Goal: Task Accomplishment & Management: Manage account settings

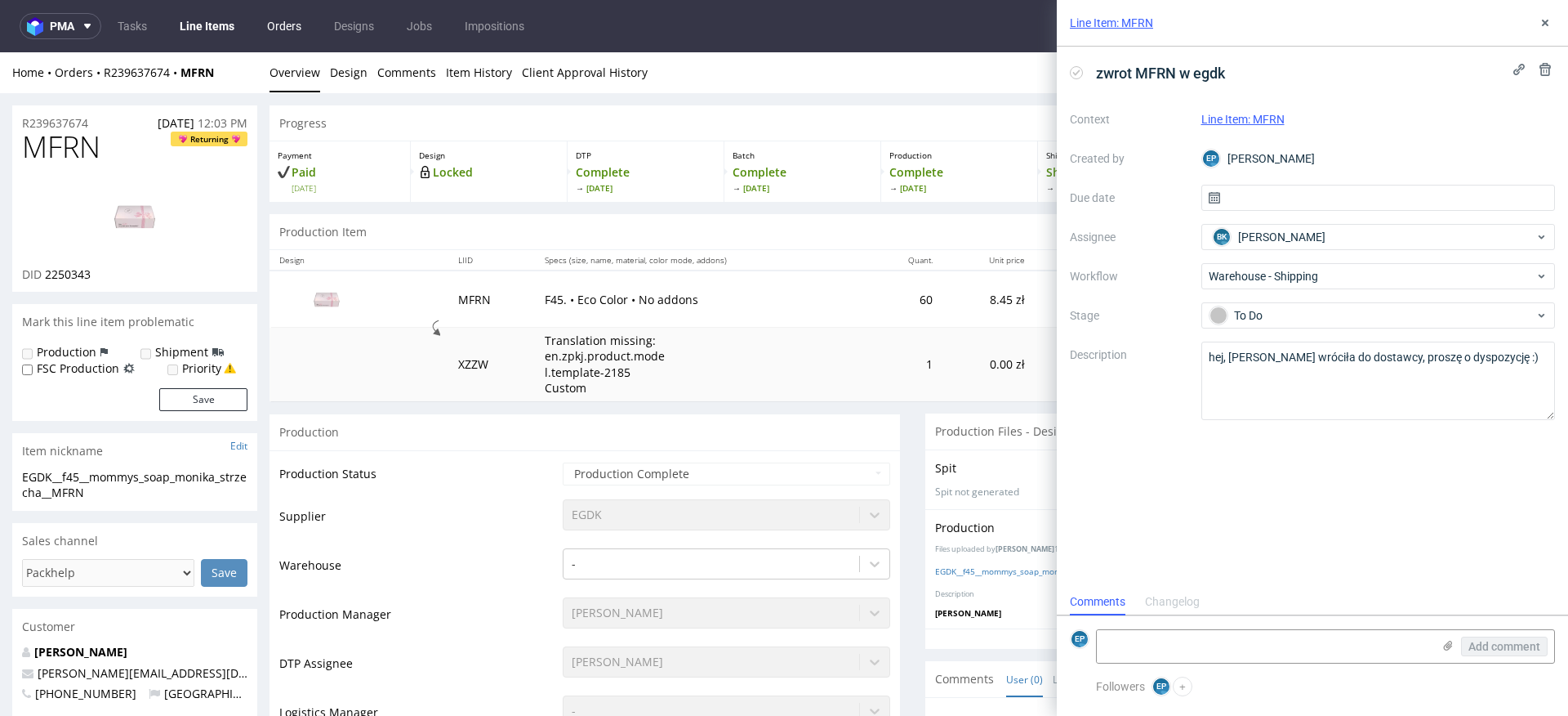
scroll to position [13, 0]
click at [206, 27] on link "Line Items" at bounding box center [208, 26] width 75 height 26
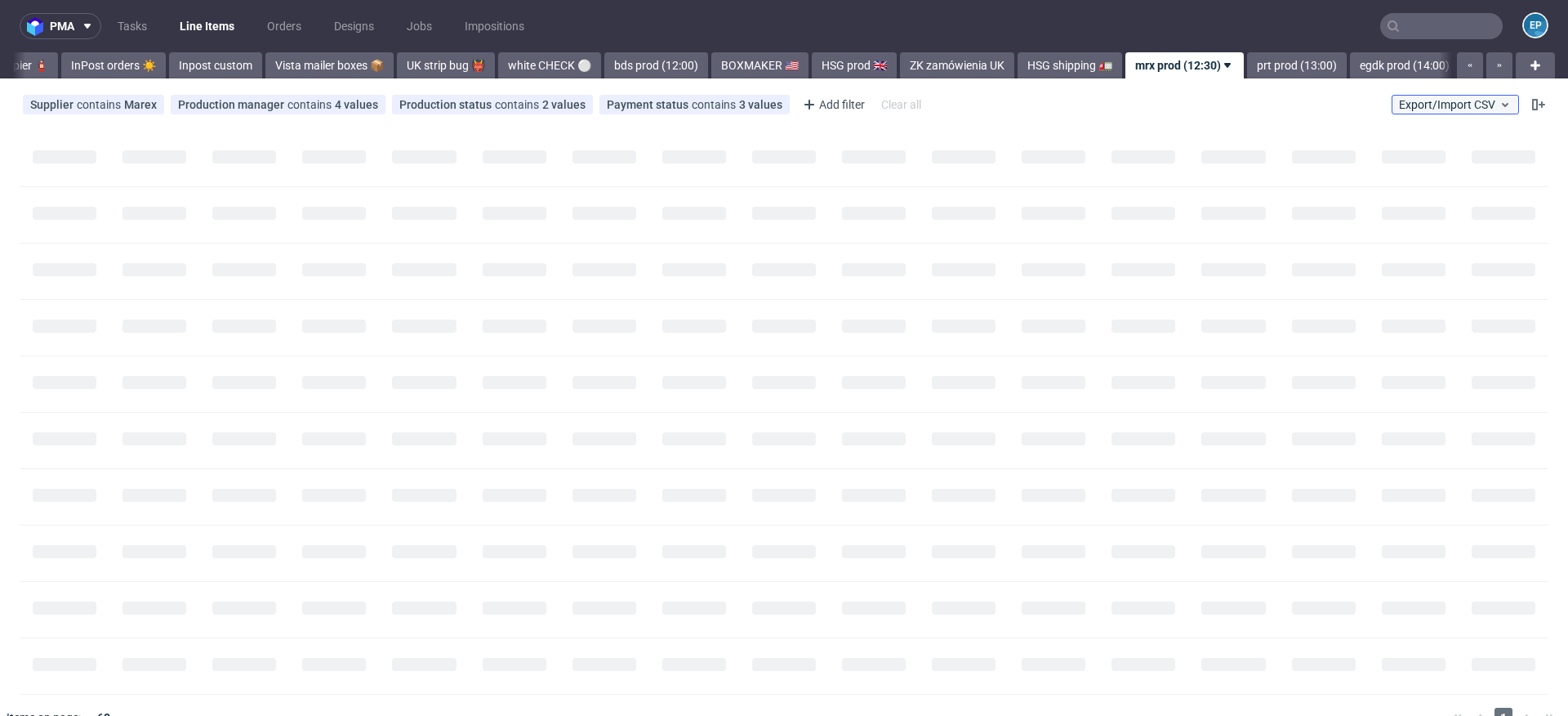
click at [1463, 99] on span "Export/Import CSV" at bounding box center [1455, 105] width 113 height 13
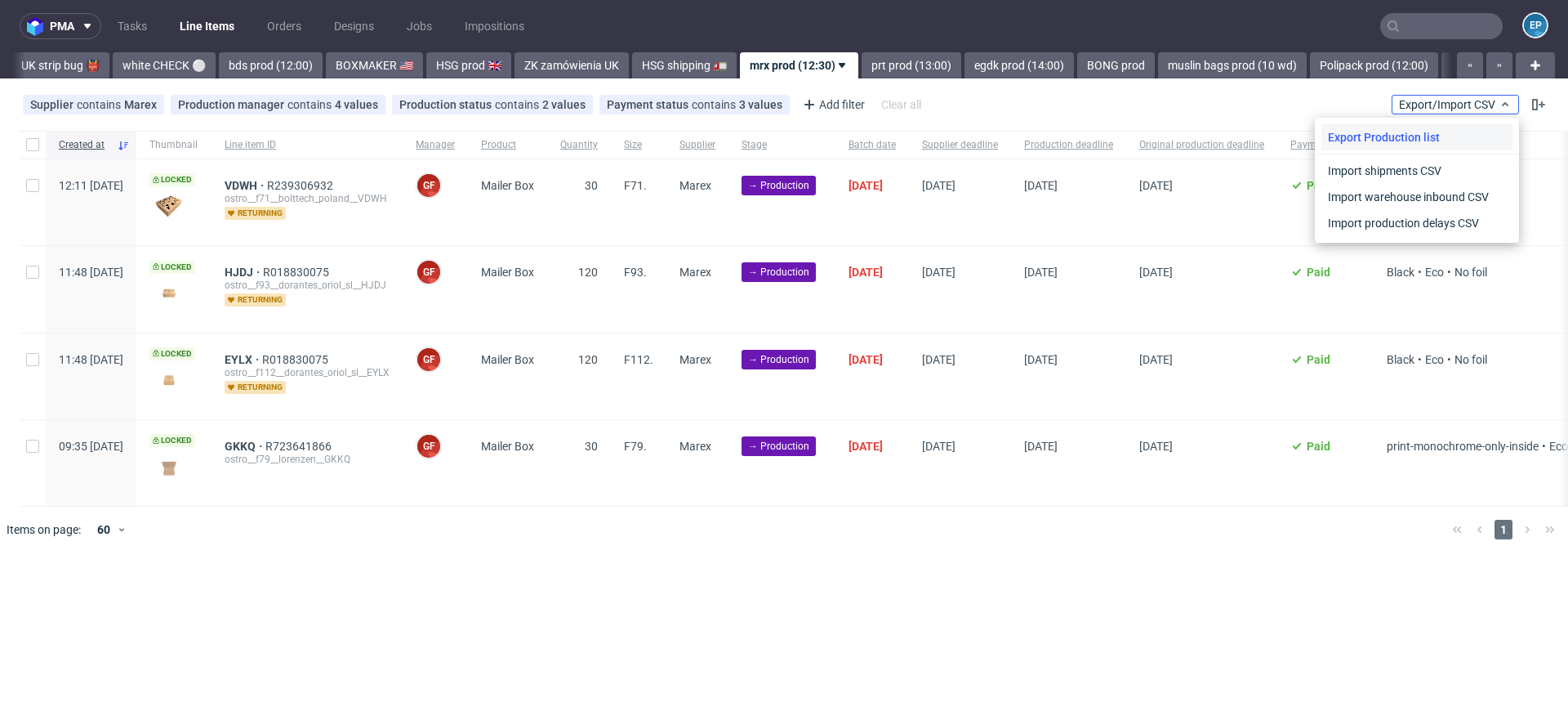
scroll to position [0, 1410]
click at [1426, 164] on link "Import shipments CSV" at bounding box center [1417, 170] width 191 height 26
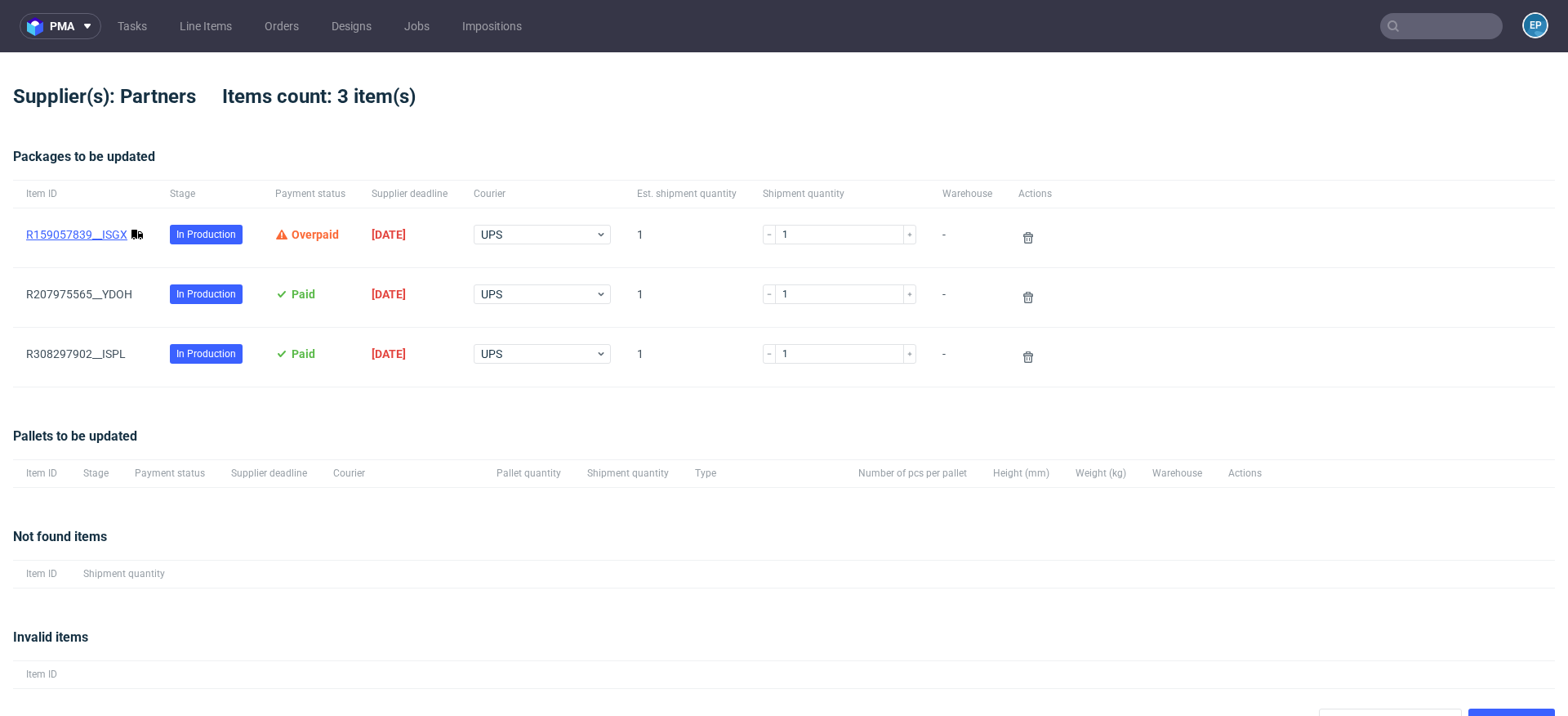
click at [61, 235] on link "R159057839__ISGX" at bounding box center [76, 235] width 101 height 13
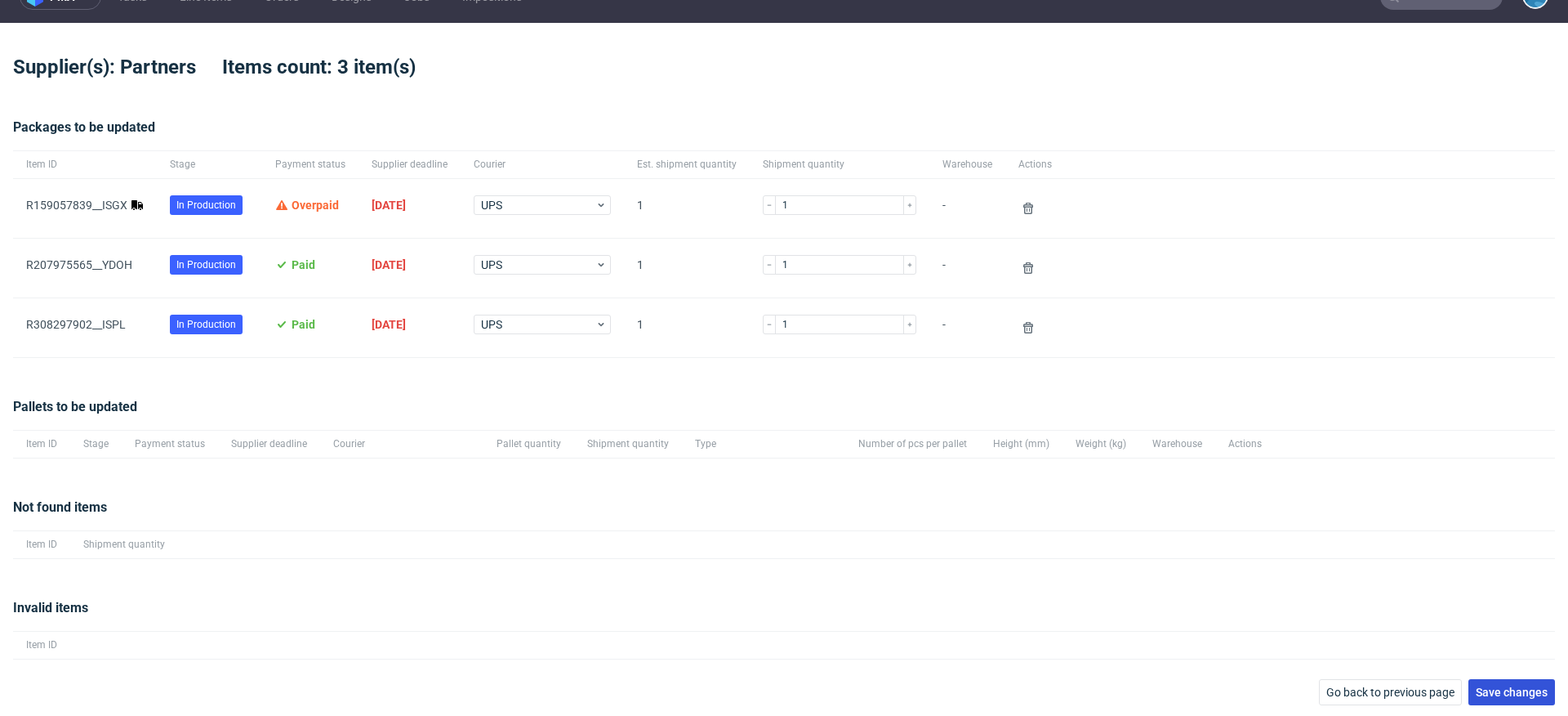
click at [1476, 686] on span "Save changes" at bounding box center [1512, 692] width 72 height 12
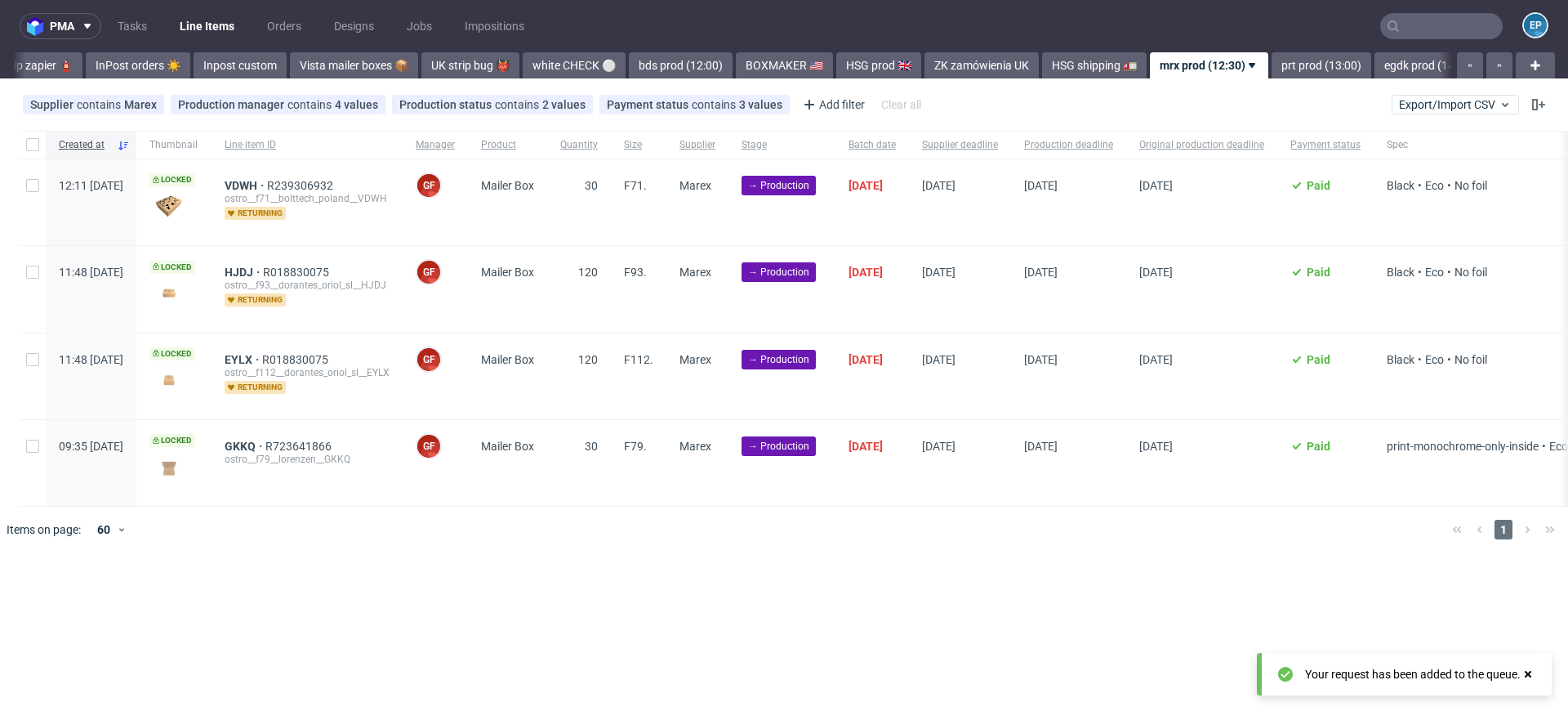
scroll to position [0, 1410]
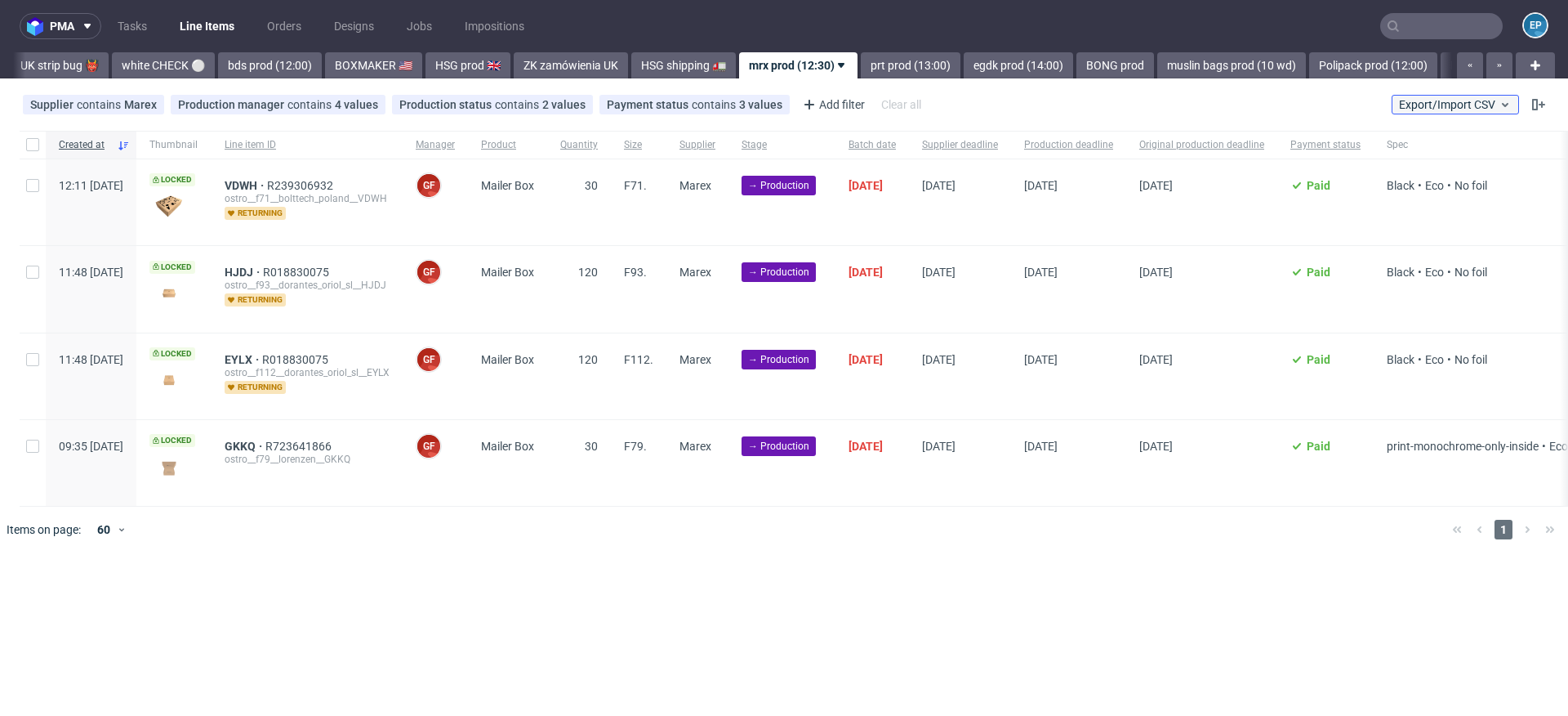
click at [1428, 99] on span "Export/Import CSV" at bounding box center [1455, 105] width 113 height 13
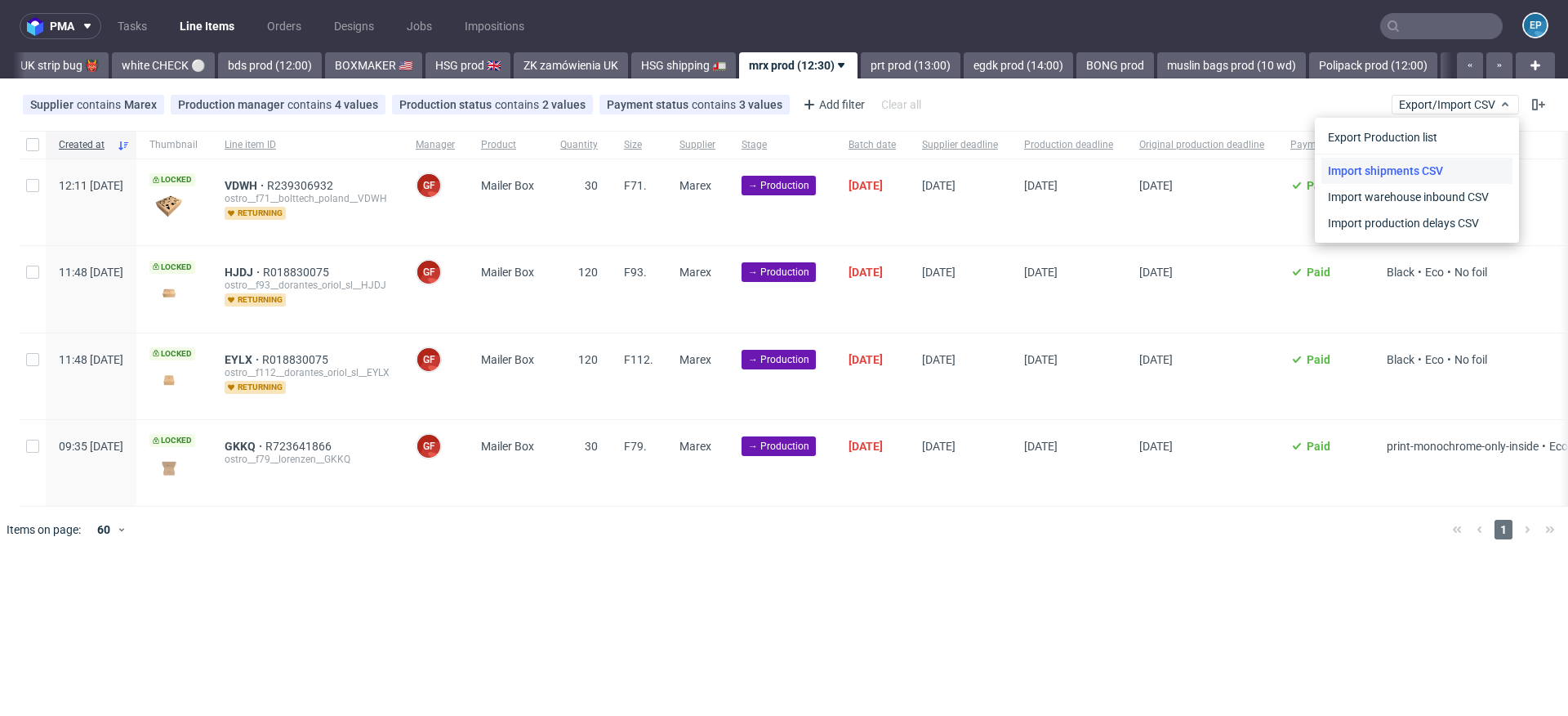
click at [1395, 164] on link "Import shipments CSV" at bounding box center [1417, 170] width 191 height 26
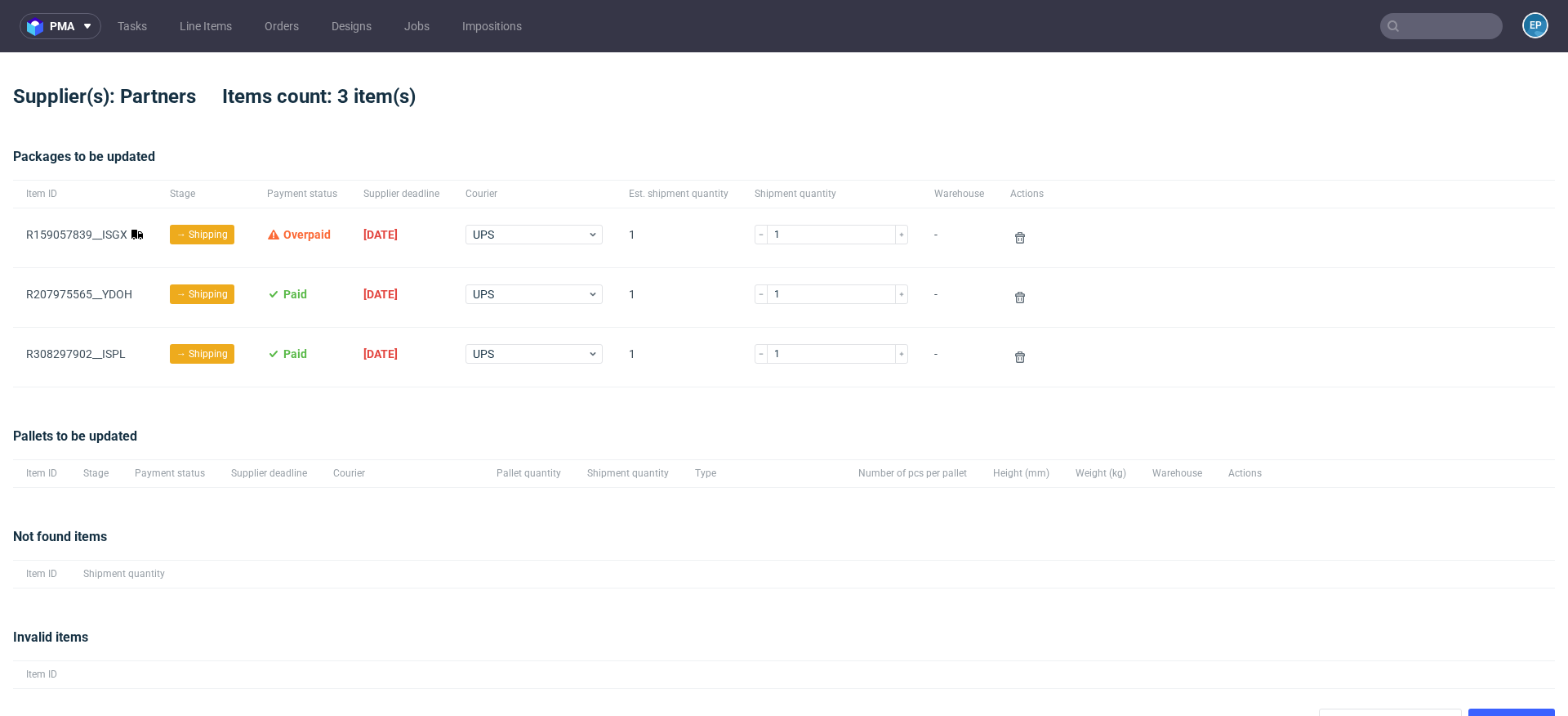
scroll to position [29, 0]
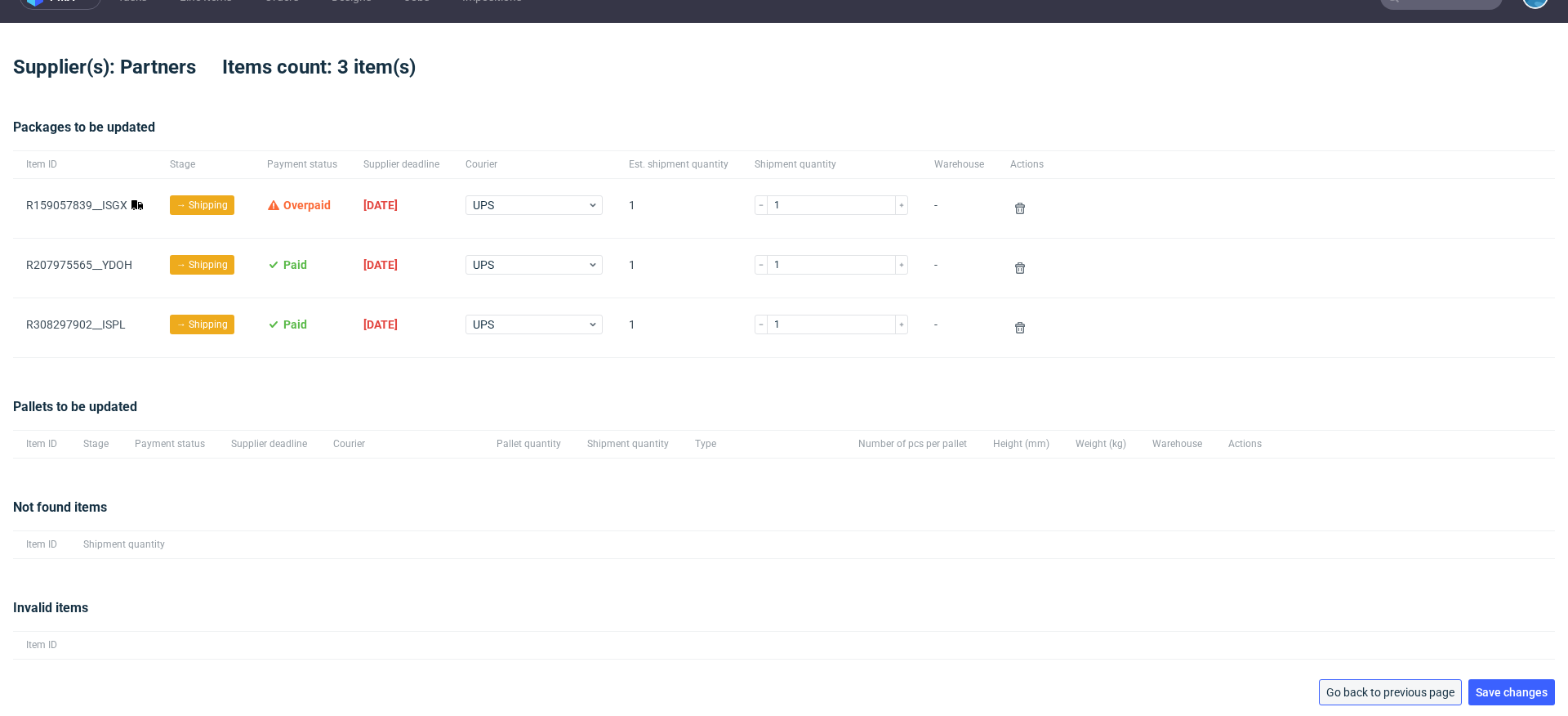
click at [1358, 682] on button "Go back to previous page" at bounding box center [1390, 692] width 143 height 26
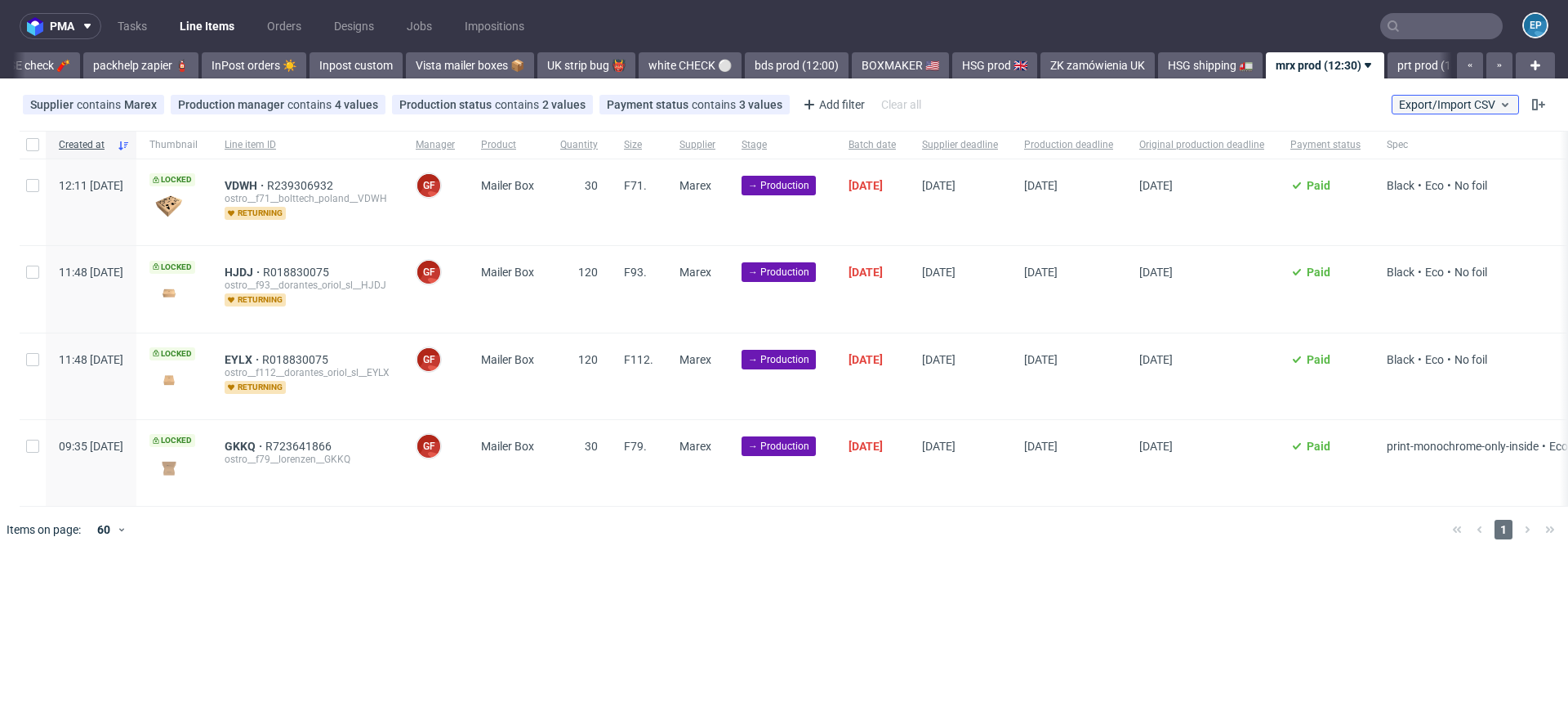
click at [1452, 105] on span "Export/Import CSV" at bounding box center [1455, 105] width 113 height 13
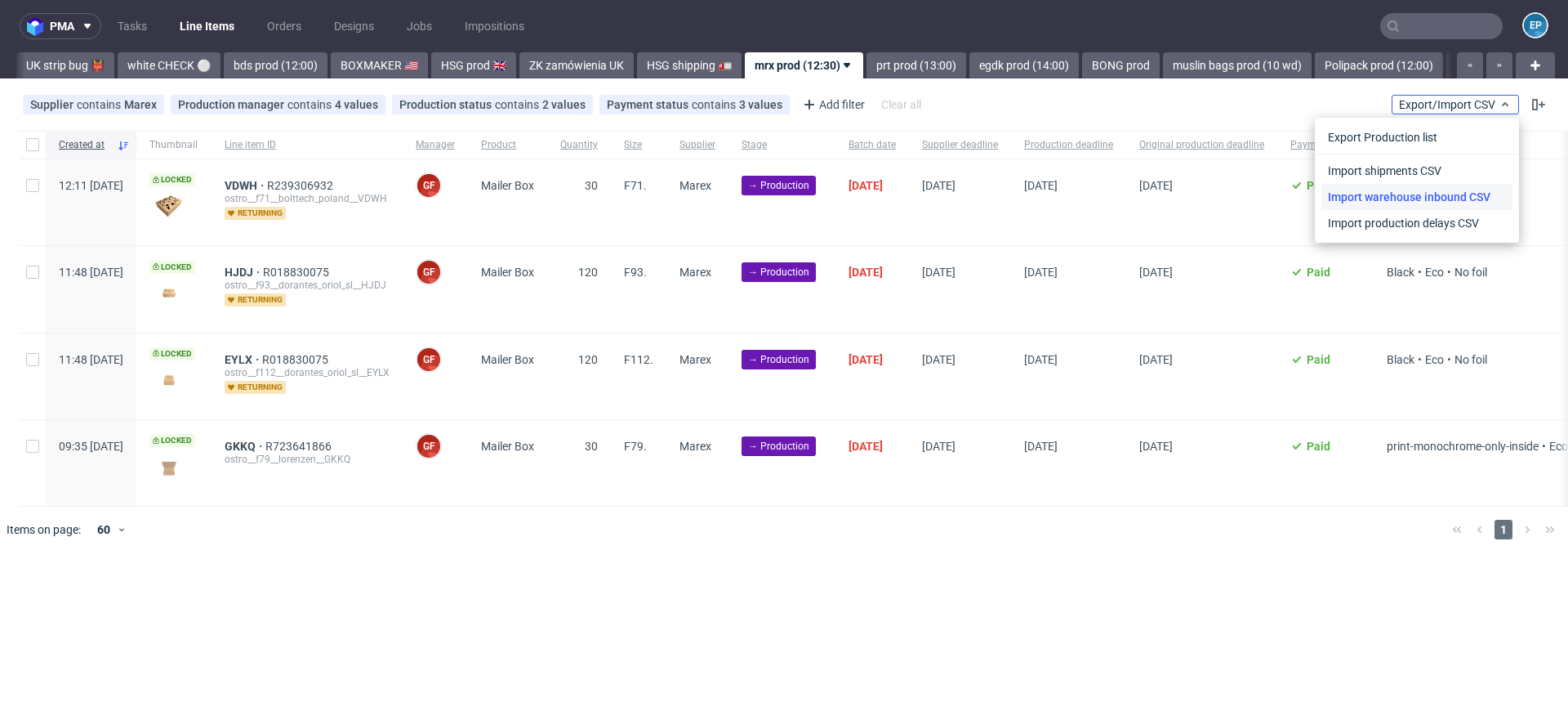
scroll to position [0, 1410]
click at [1412, 167] on link "Import shipments CSV" at bounding box center [1417, 170] width 191 height 26
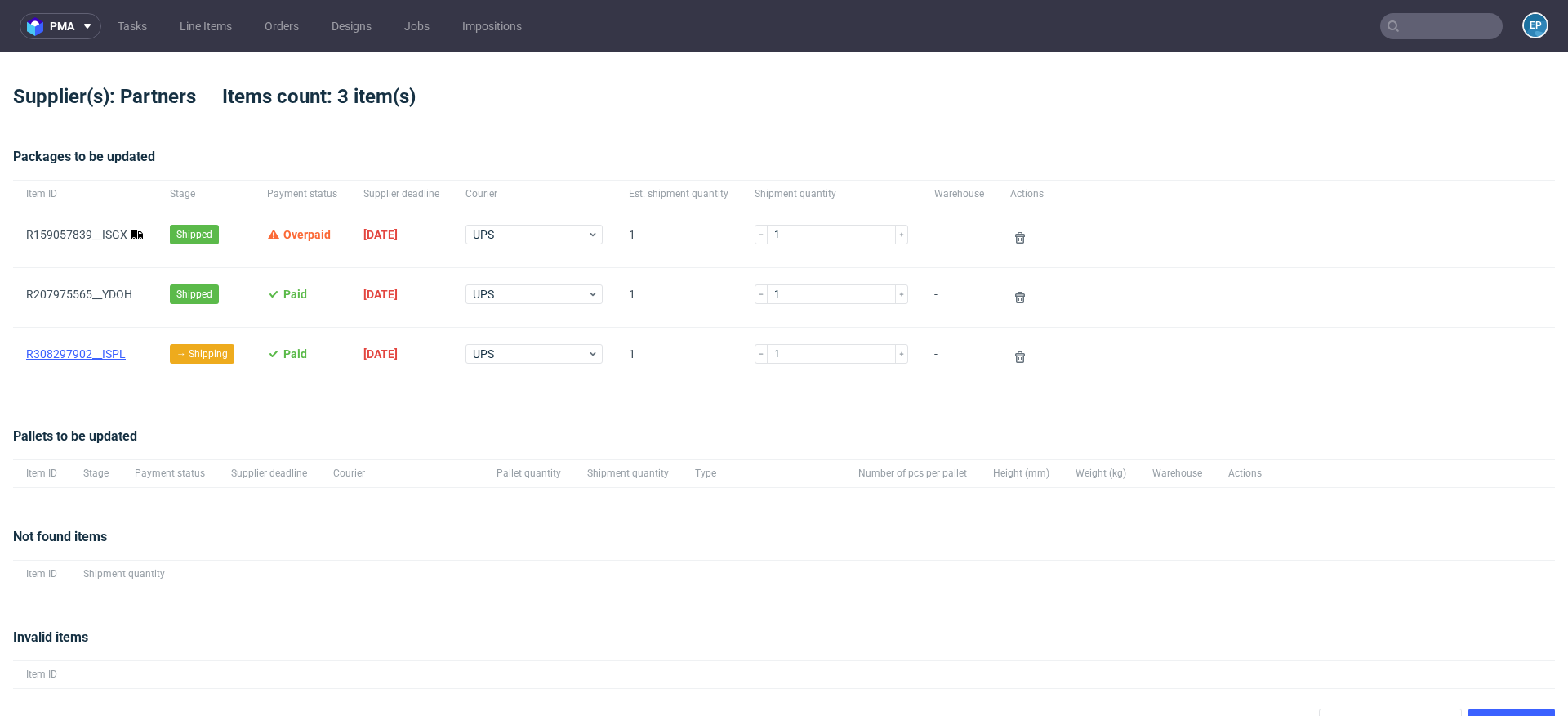
click at [105, 351] on link "R308297902__ISPL" at bounding box center [76, 354] width 100 height 13
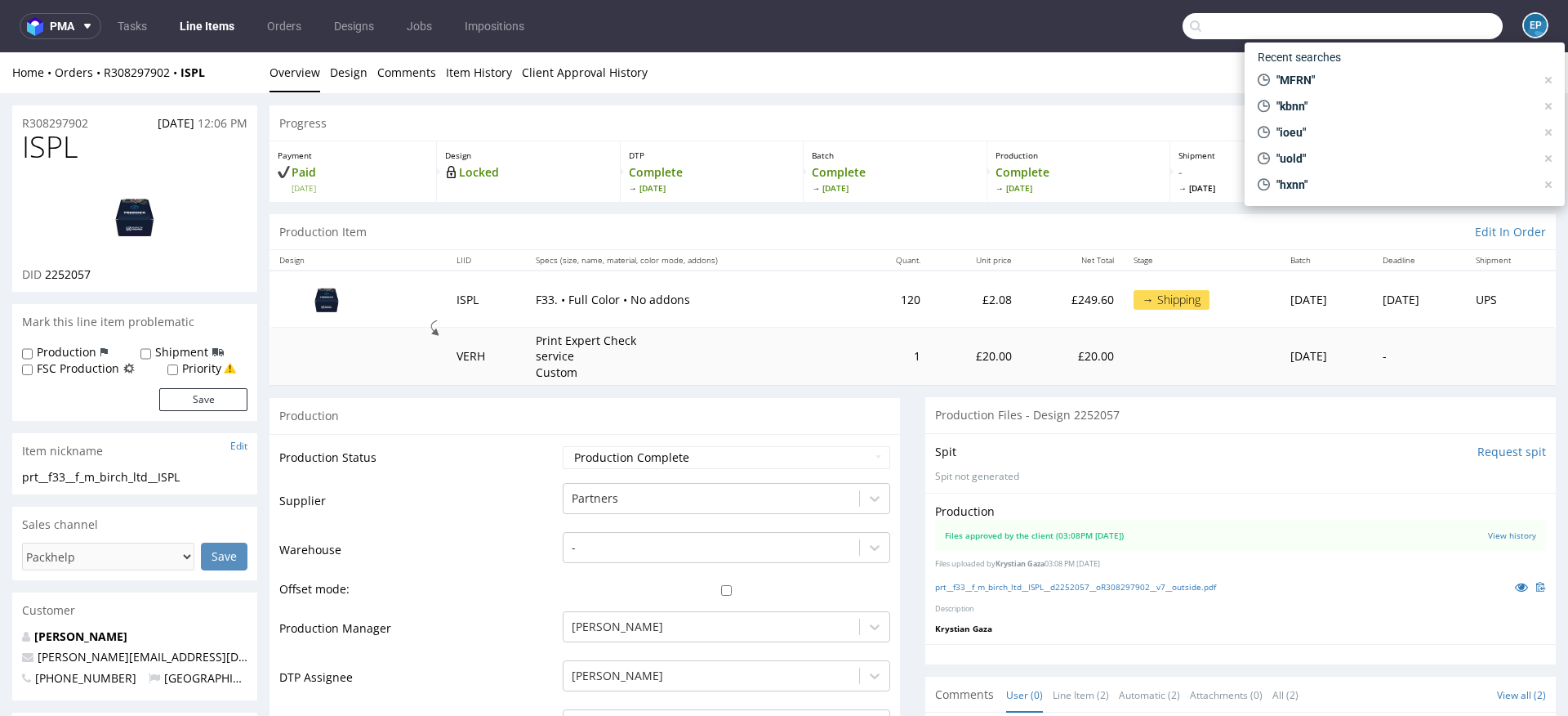
click at [1411, 21] on input "text" at bounding box center [1343, 26] width 320 height 26
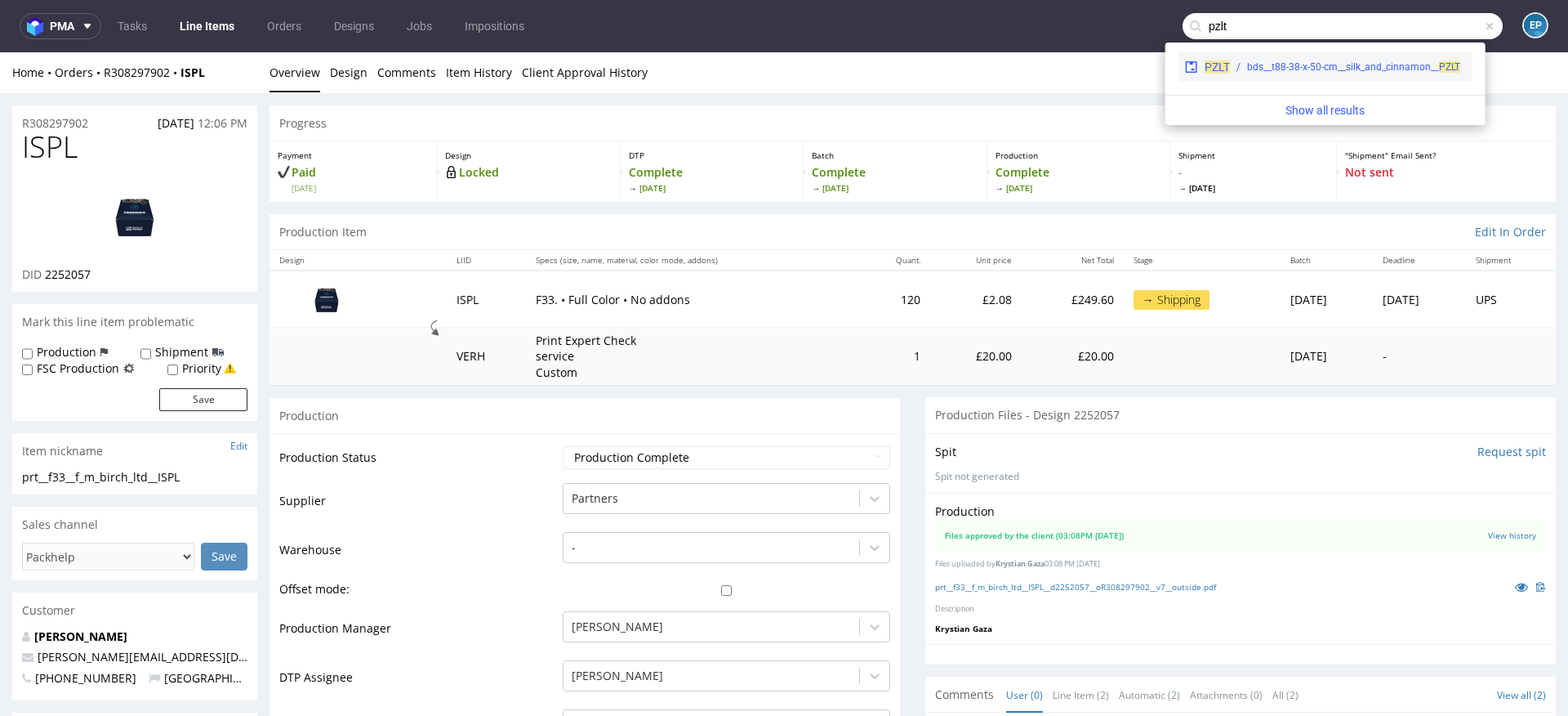
type input "pzlt"
click at [1274, 68] on div "bds__t88-38-x-50-cm__silk_and_cinnamon__ PZLT" at bounding box center [1353, 67] width 213 height 15
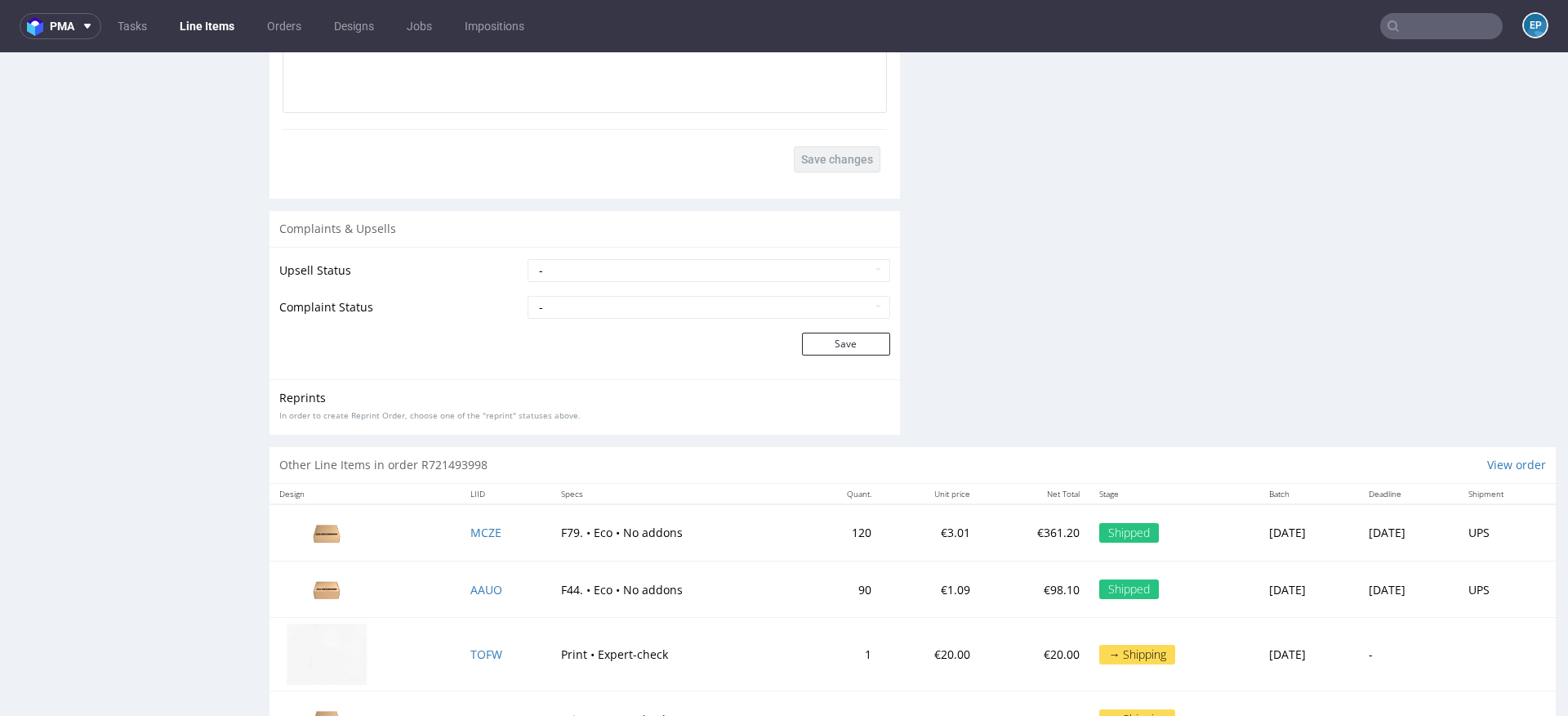
scroll to position [2278, 0]
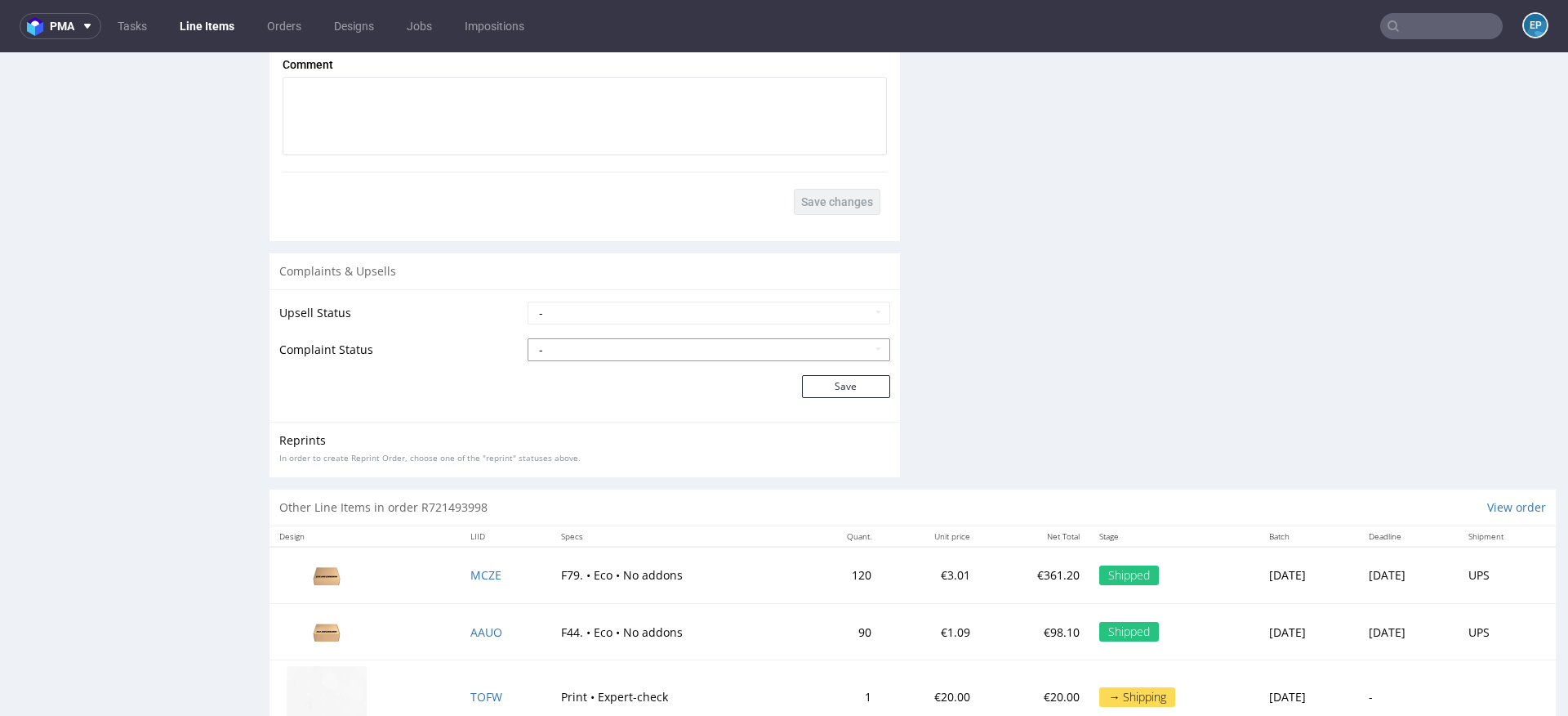
click at [598, 343] on select "- Complaint Received Complaint Rejected Complaint Accepted (DTP Issue) - Reprin…" at bounding box center [709, 350] width 363 height 23
select select "accepted_print_issue_reprint"
click at [528, 338] on select "- Complaint Received Complaint Rejected Complaint Accepted (DTP Issue) - Reprin…" at bounding box center [709, 350] width 363 height 23
click at [813, 390] on button "Save" at bounding box center [846, 387] width 88 height 23
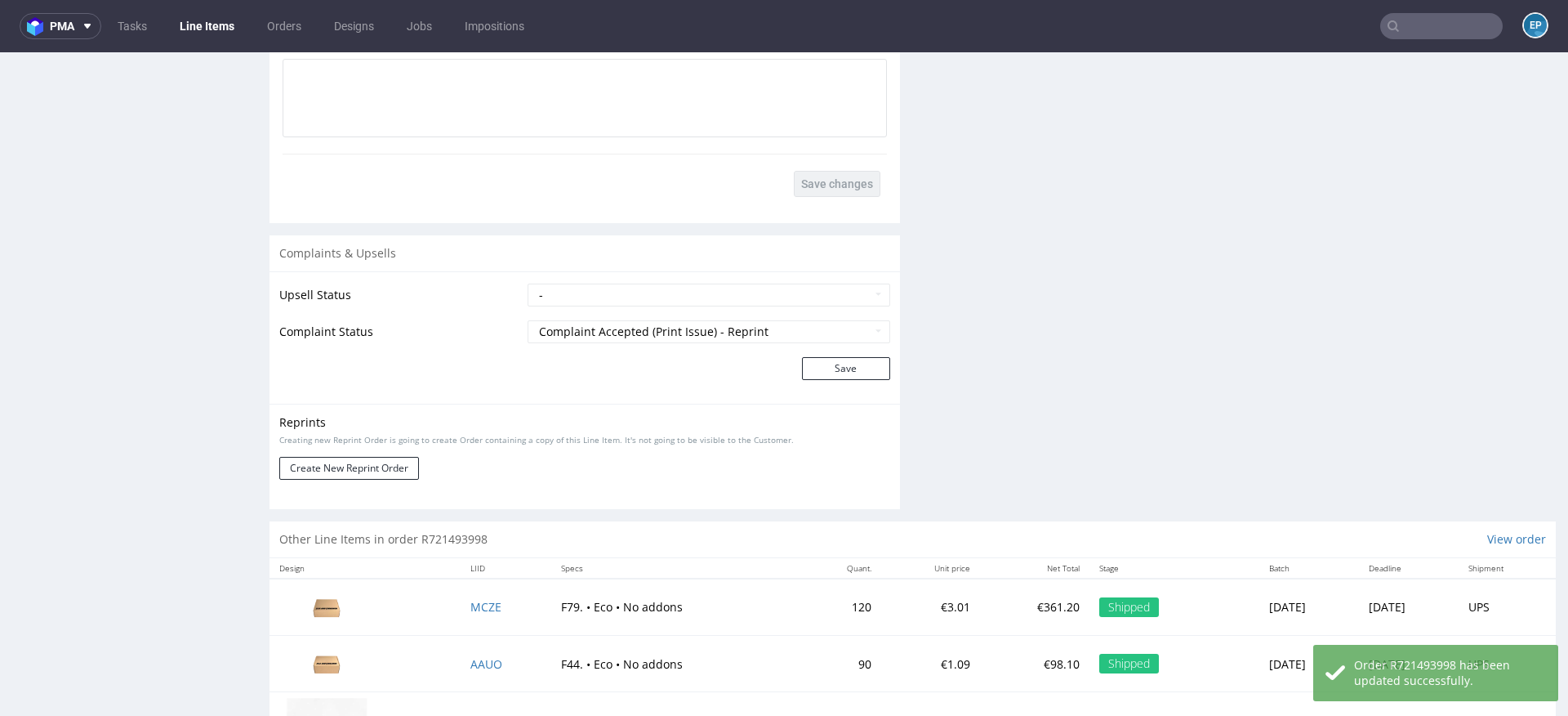
scroll to position [2305, 0]
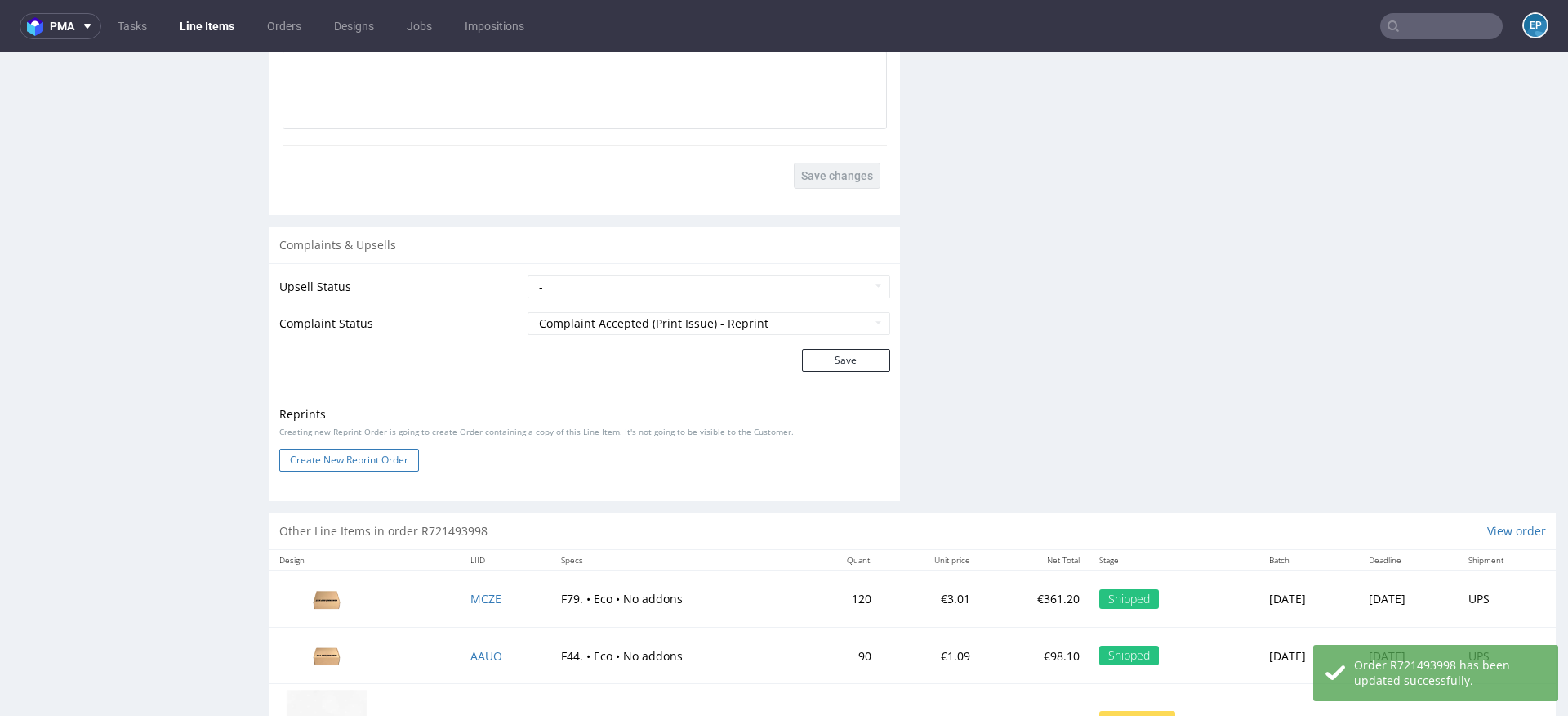
click at [381, 456] on button "Create New Reprint Order" at bounding box center [349, 460] width 139 height 23
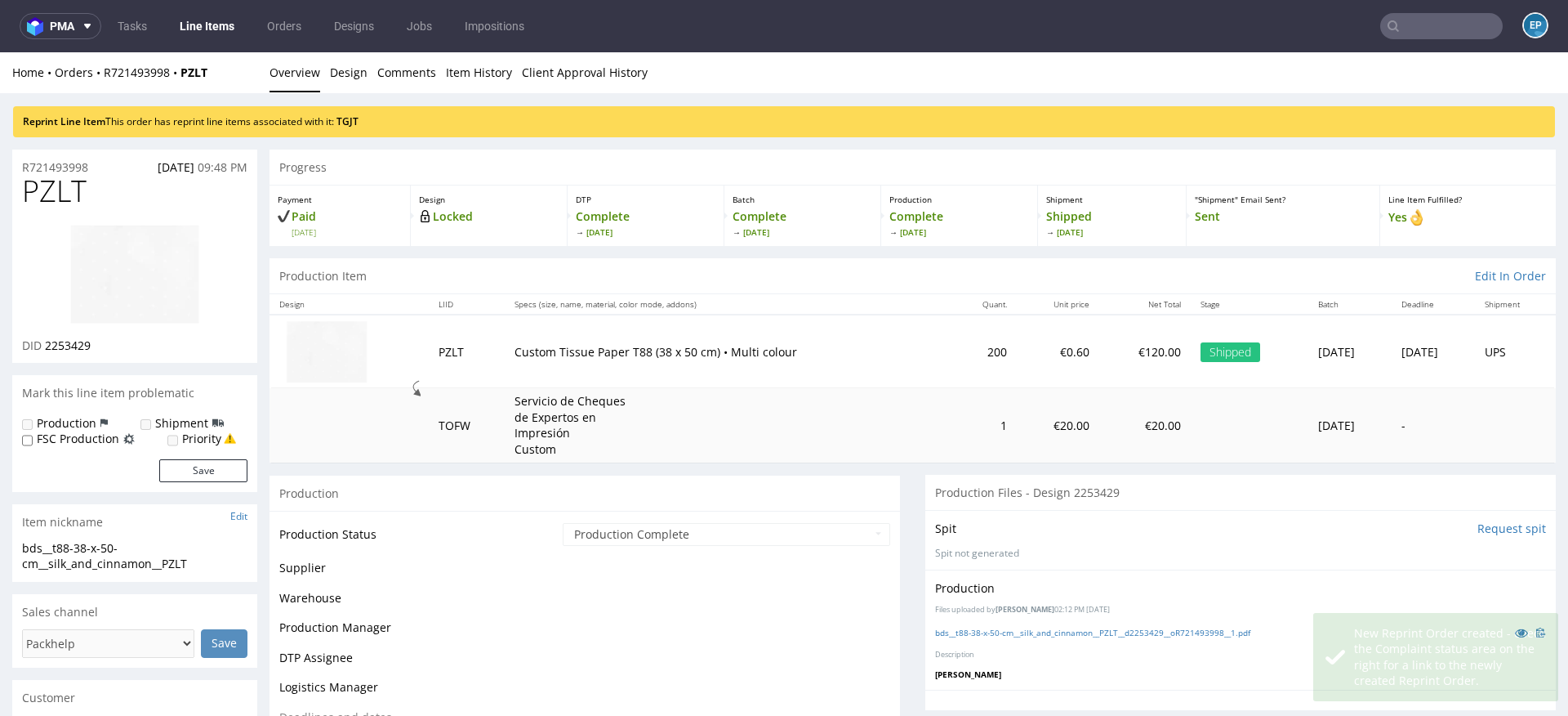
scroll to position [0, 0]
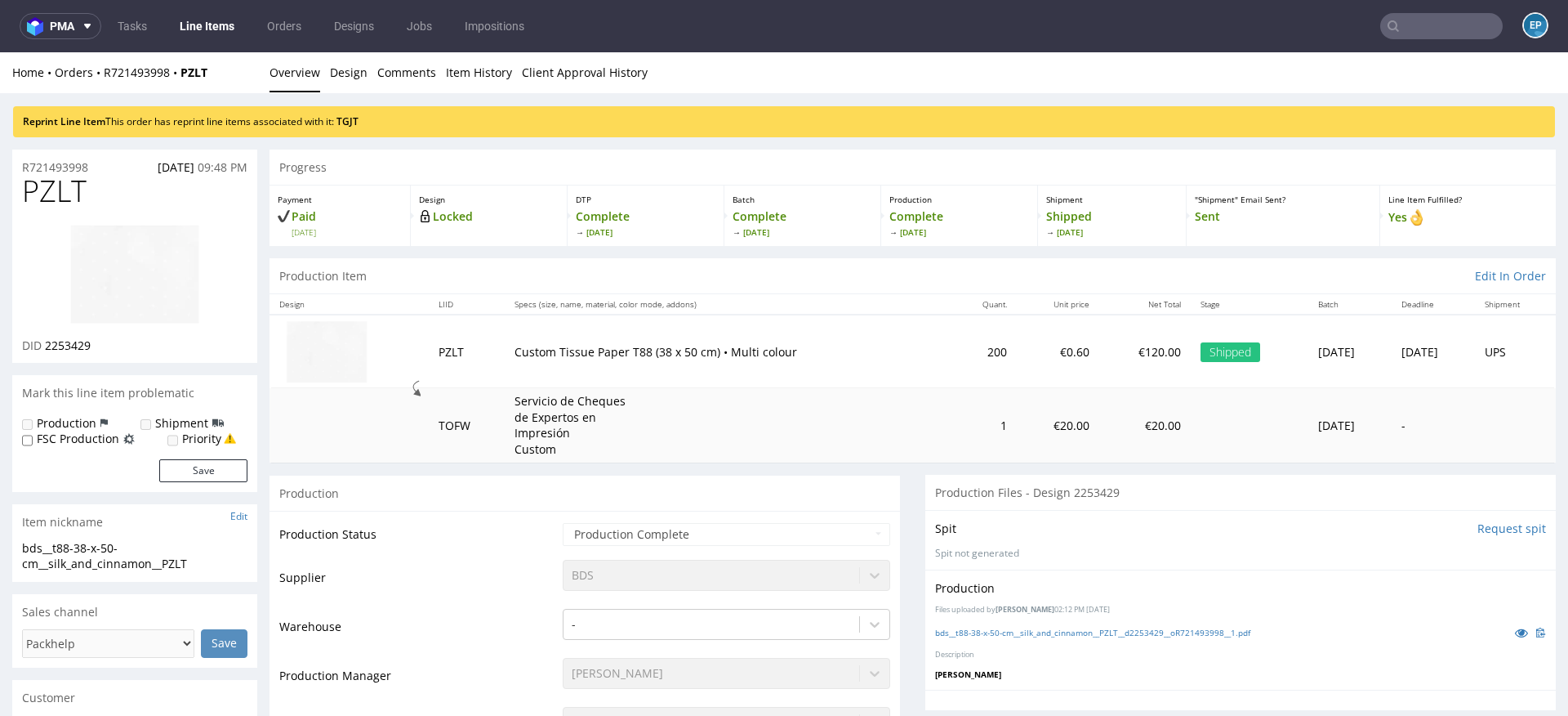
click at [350, 128] on div "Reprint Line Item This order has reprint line items associated with it: TGJT" at bounding box center [784, 121] width 1542 height 31
click at [350, 122] on link "TGJT" at bounding box center [347, 121] width 22 height 14
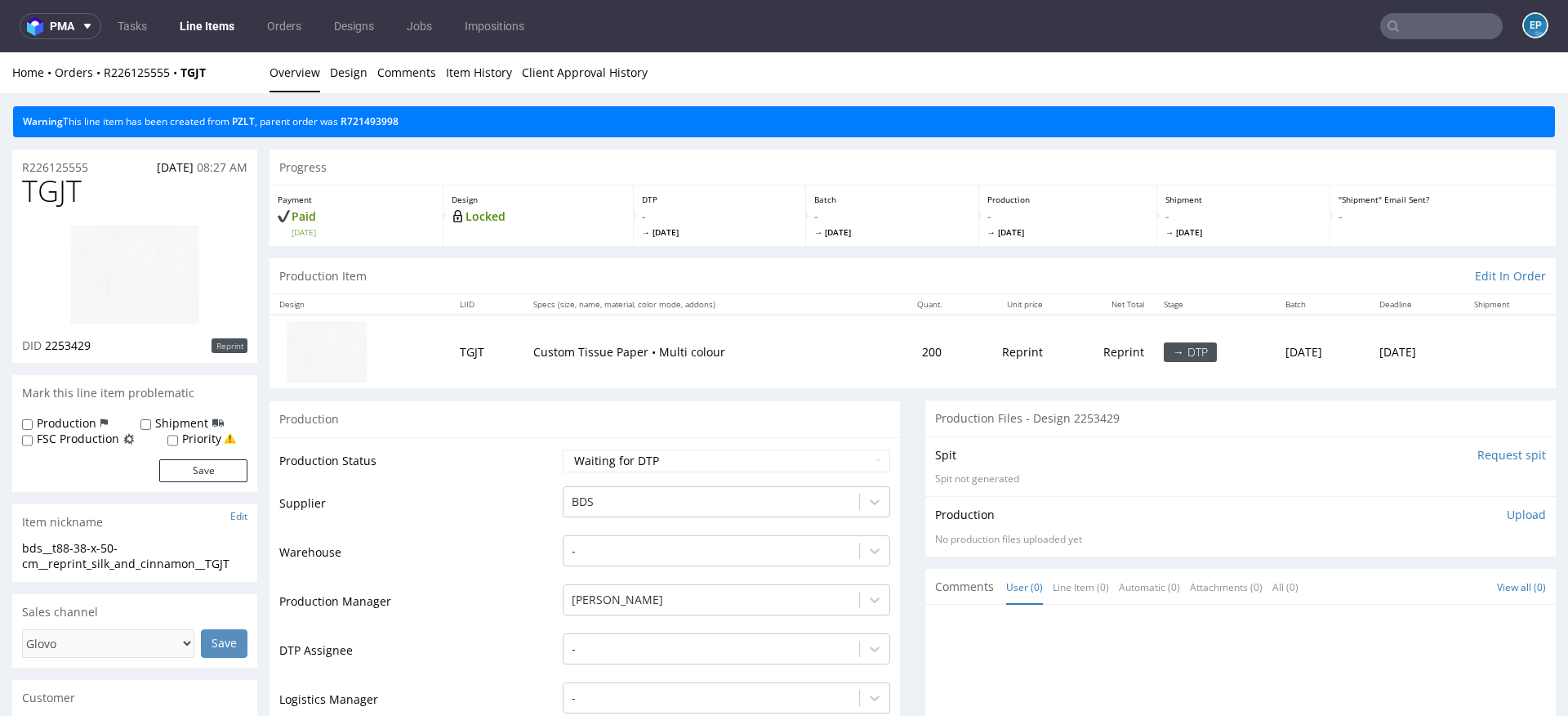
click at [33, 409] on div "Mark this line item problematic" at bounding box center [134, 393] width 245 height 36
click at [31, 425] on input "Production" at bounding box center [27, 425] width 11 height 13
checkbox input "true"
click at [147, 426] on input "Shipment" at bounding box center [145, 425] width 11 height 13
checkbox input "true"
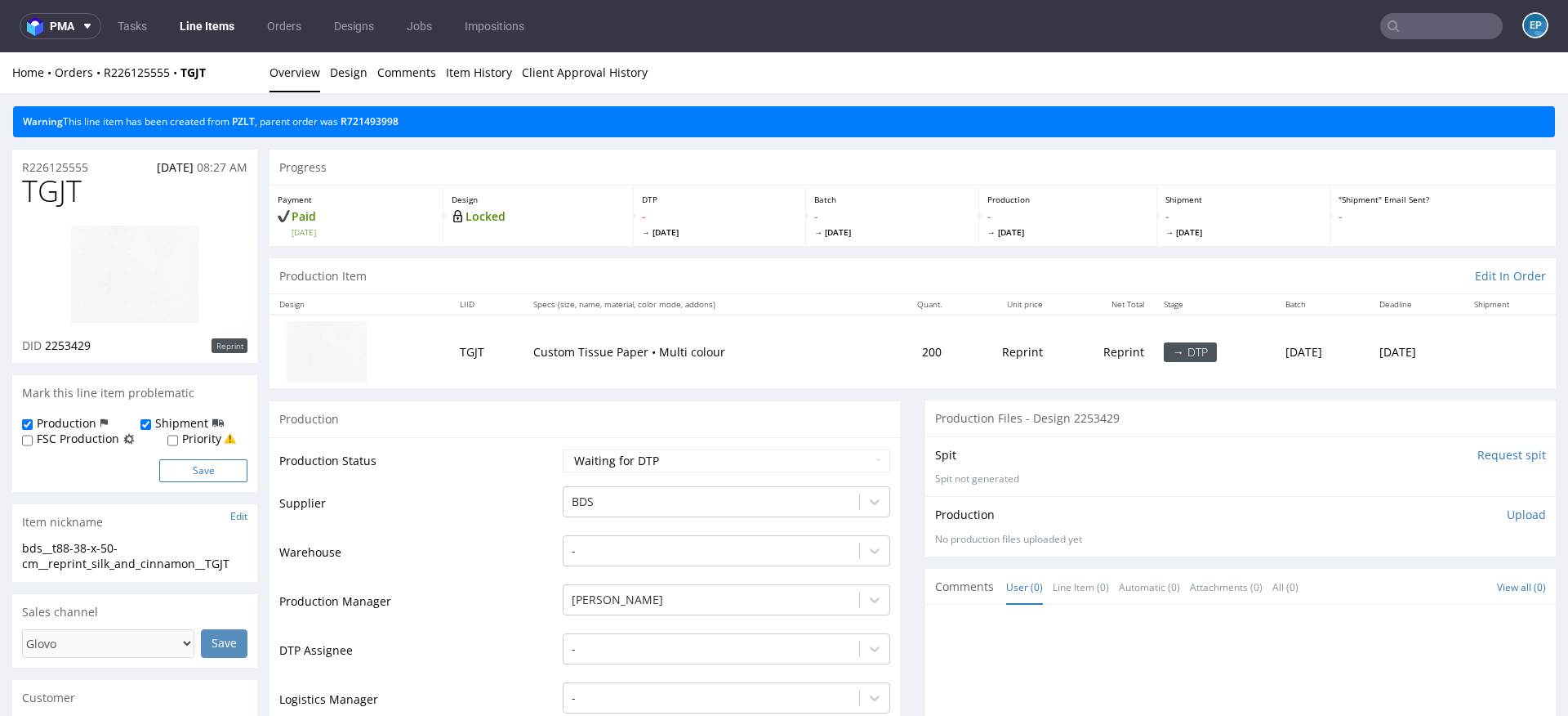
click at [208, 468] on button "Save" at bounding box center [203, 471] width 88 height 23
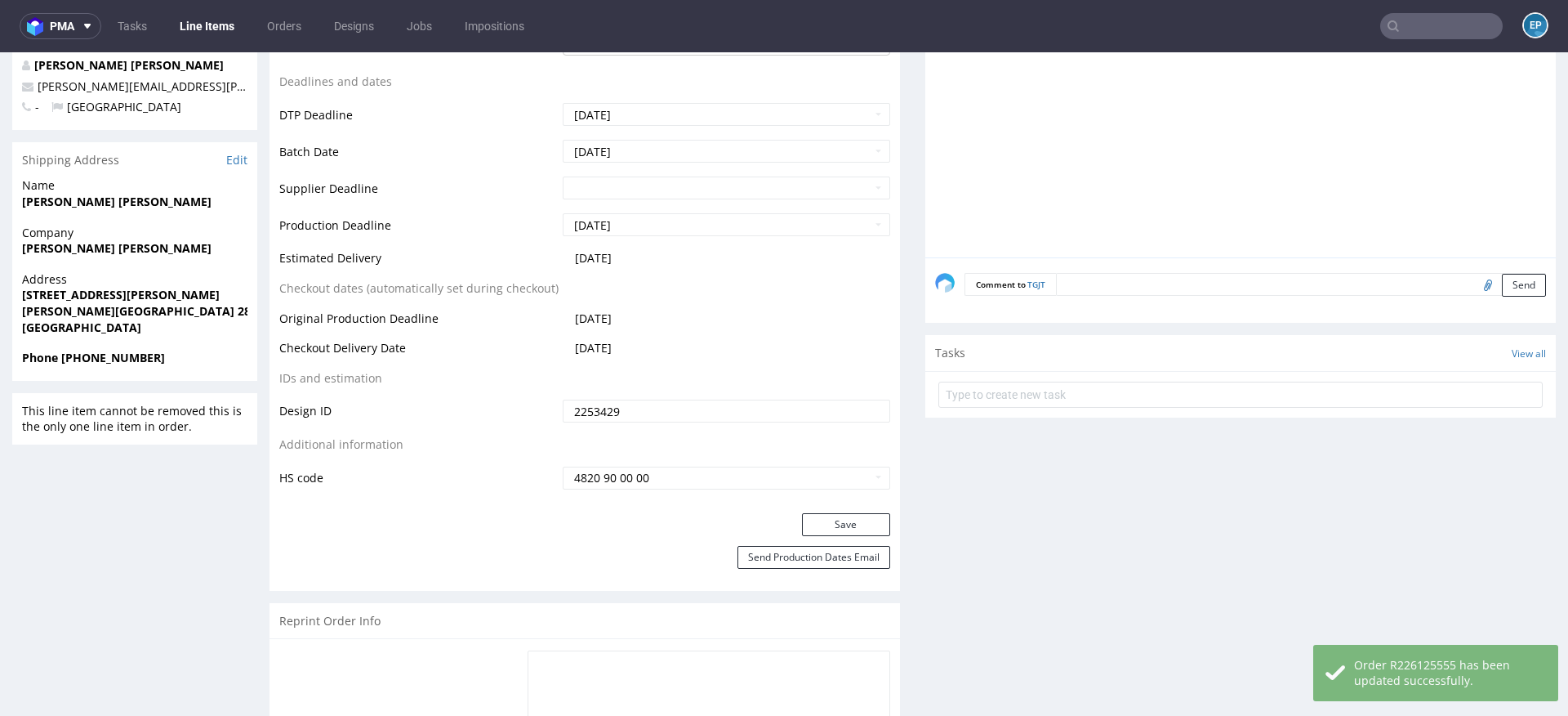
scroll to position [778, 0]
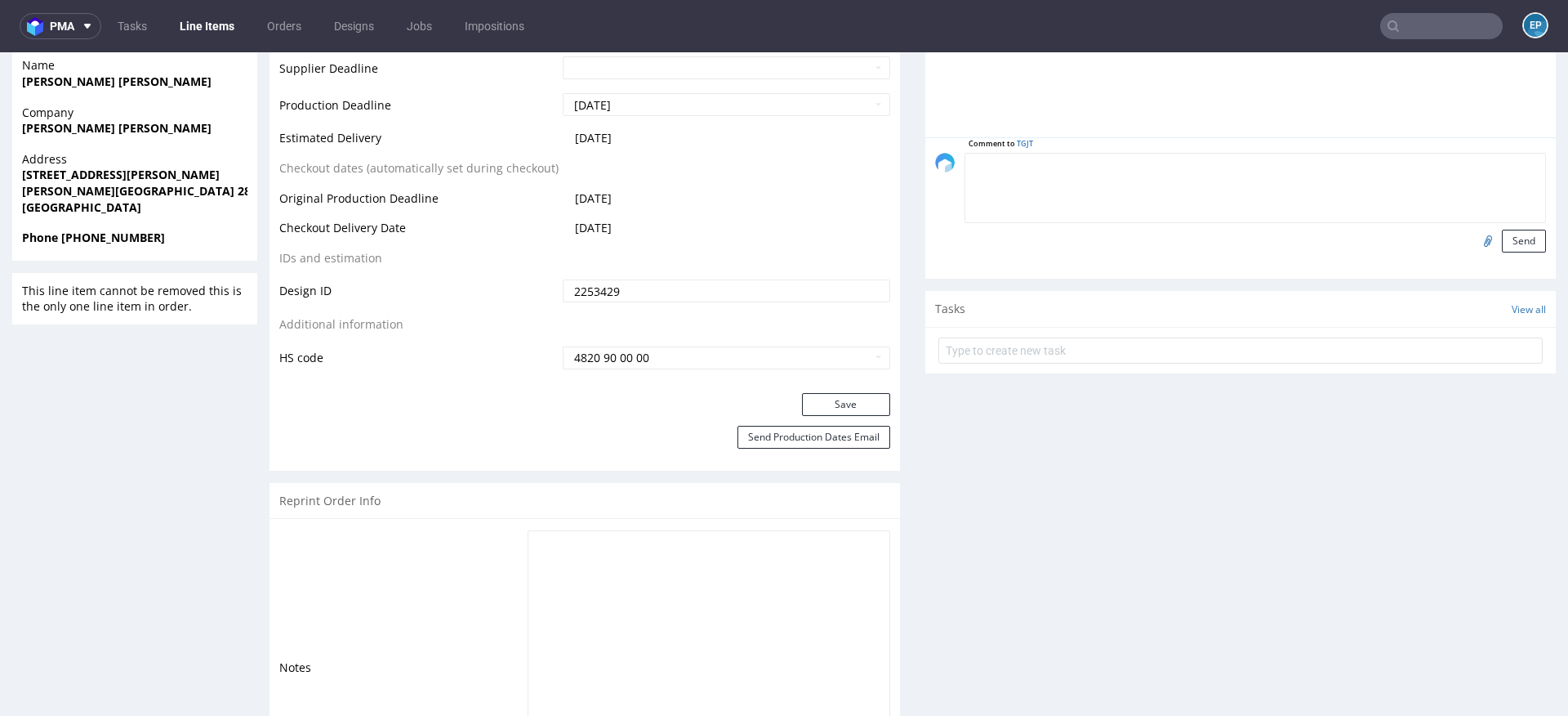
click at [1129, 160] on textarea at bounding box center [1255, 188] width 582 height 71
paste textarea "https://packhelp.slack.com/archives/C03DDT8J2TB/p1758106355698599"
type textarea "slack: https://packhelp.slack.com/archives/C03DDT8J2TB/p1758106355698599"
click at [1511, 242] on button "Send" at bounding box center [1523, 241] width 44 height 23
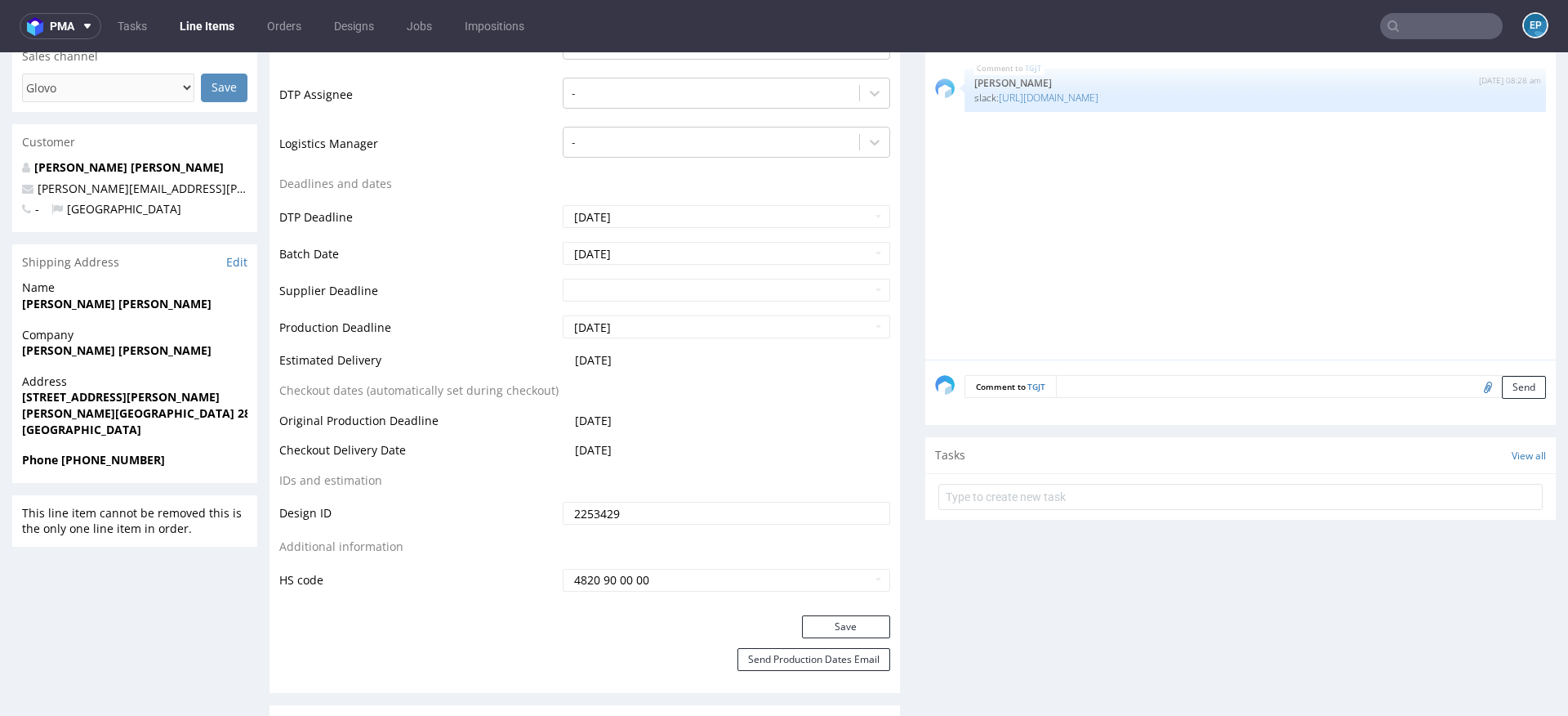
scroll to position [567, 0]
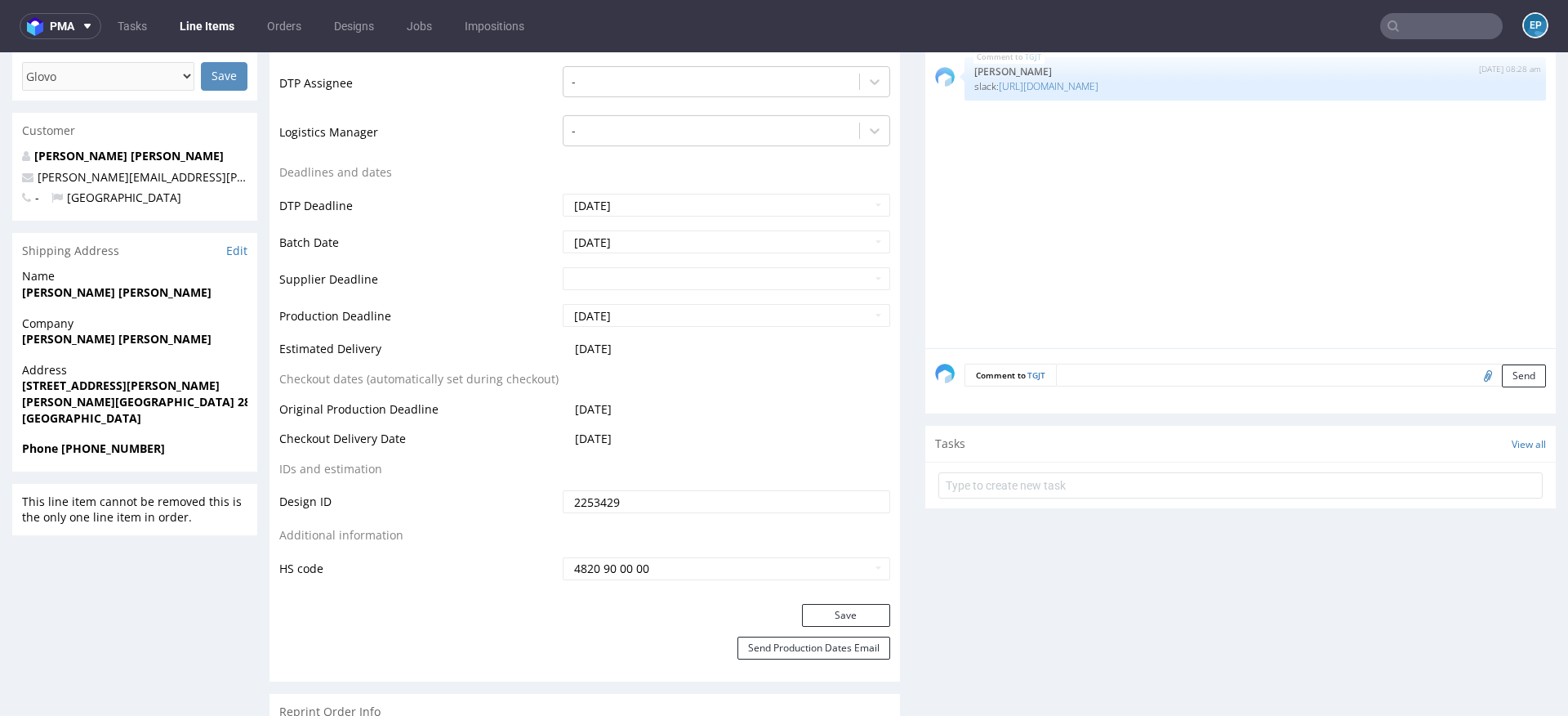
click at [1077, 370] on textarea at bounding box center [1301, 375] width 490 height 23
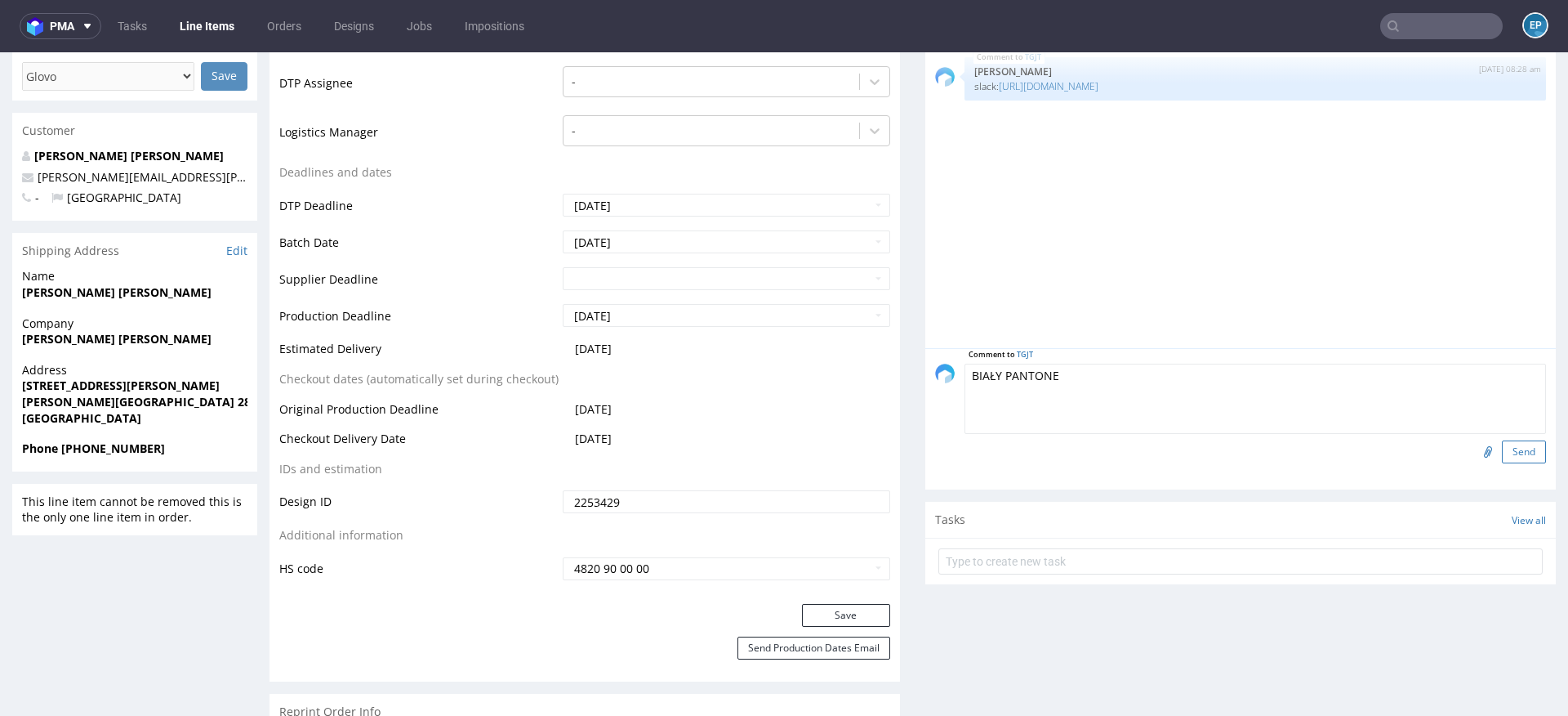
type textarea "BIAŁY PANTONE"
click at [1502, 453] on button "Send" at bounding box center [1523, 452] width 44 height 23
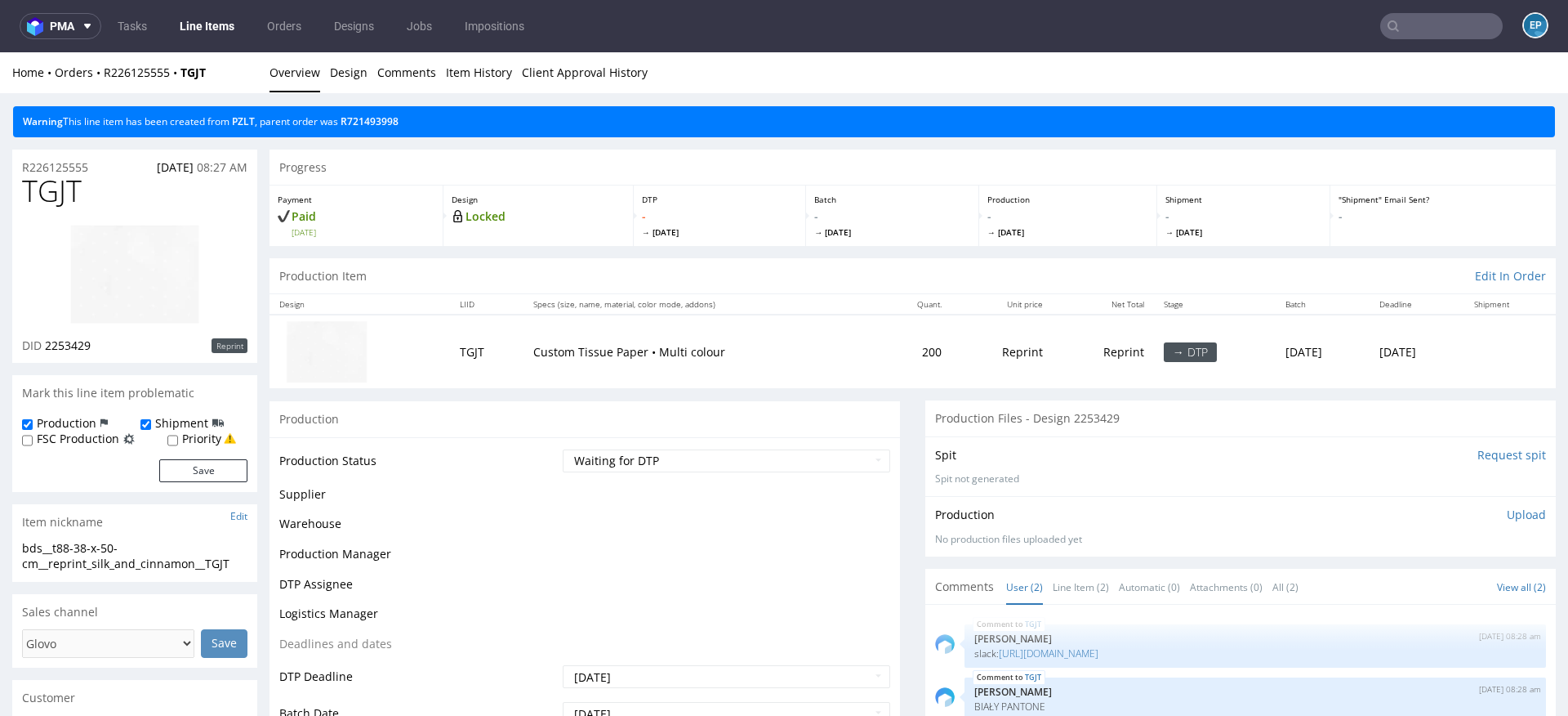
scroll to position [0, 0]
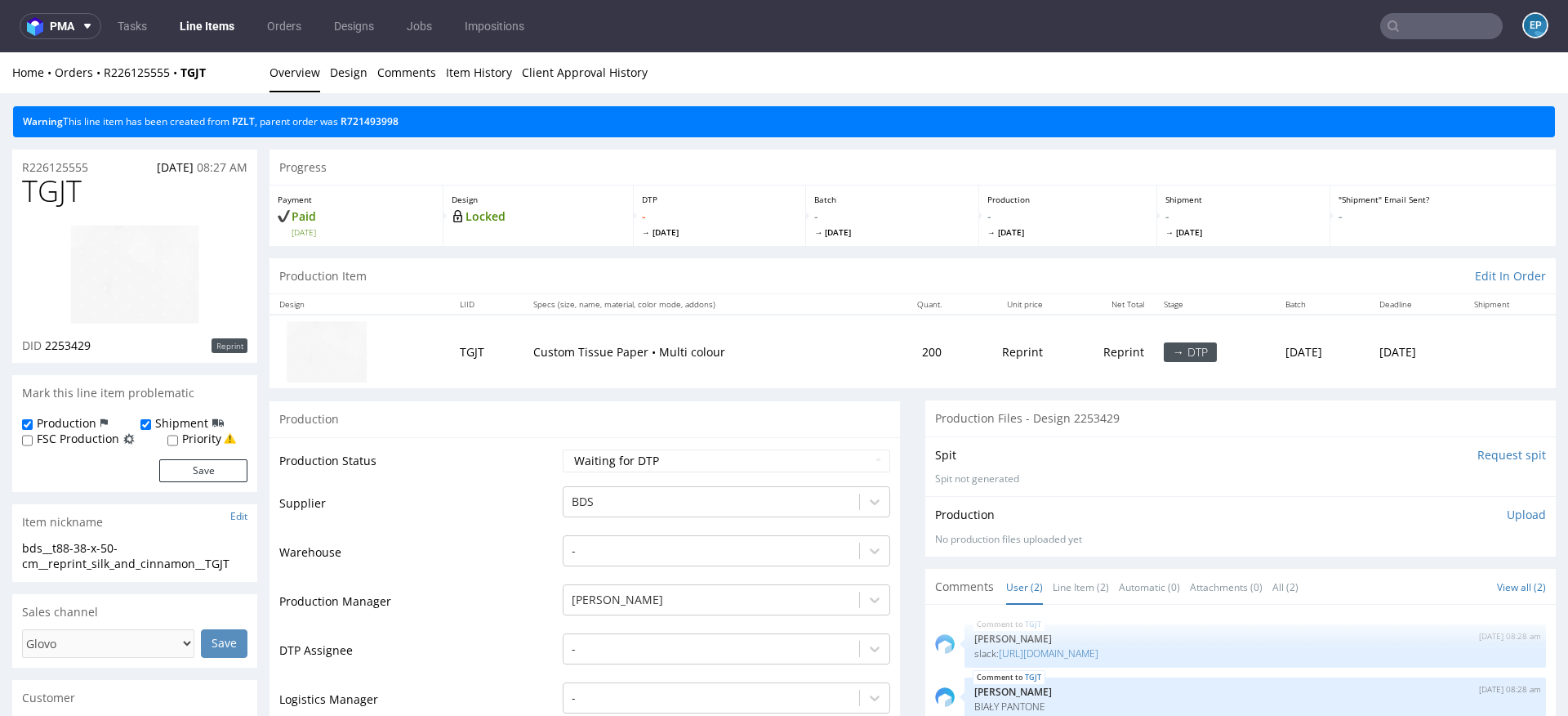
click at [369, 79] on li "Design" at bounding box center [353, 73] width 47 height 17
click at [350, 79] on link "Design" at bounding box center [348, 72] width 37 height 40
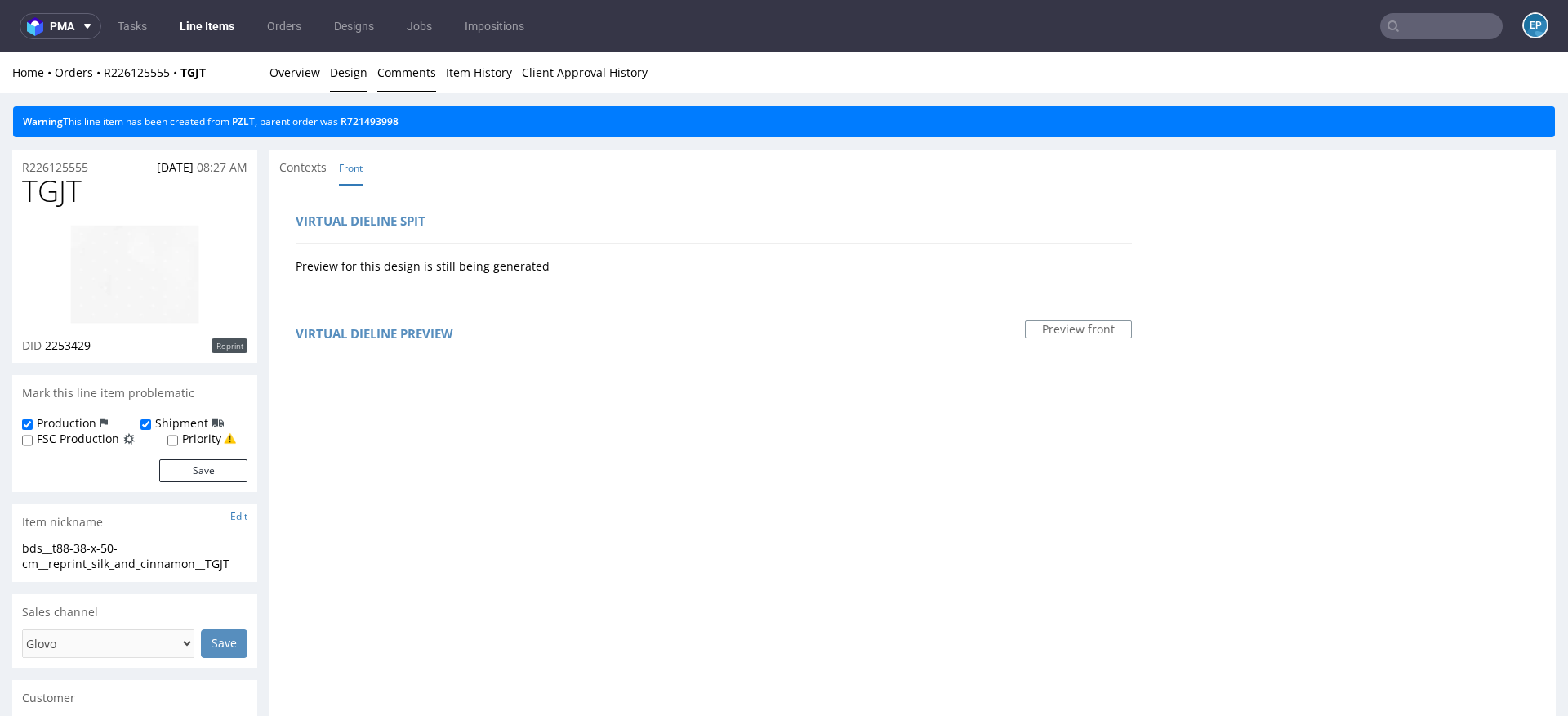
click at [427, 74] on link "Comments" at bounding box center [407, 72] width 59 height 40
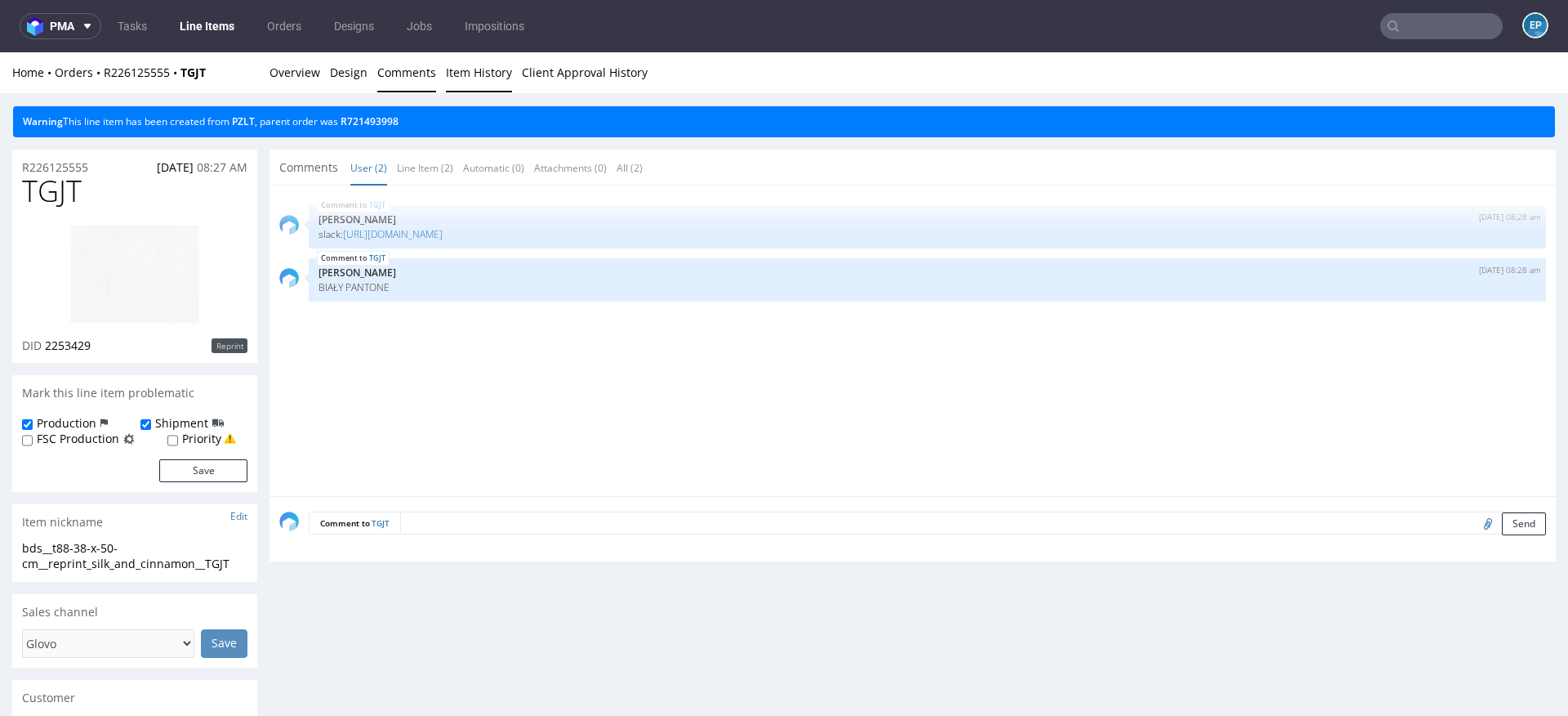
click at [480, 74] on link "Item History" at bounding box center [479, 72] width 66 height 40
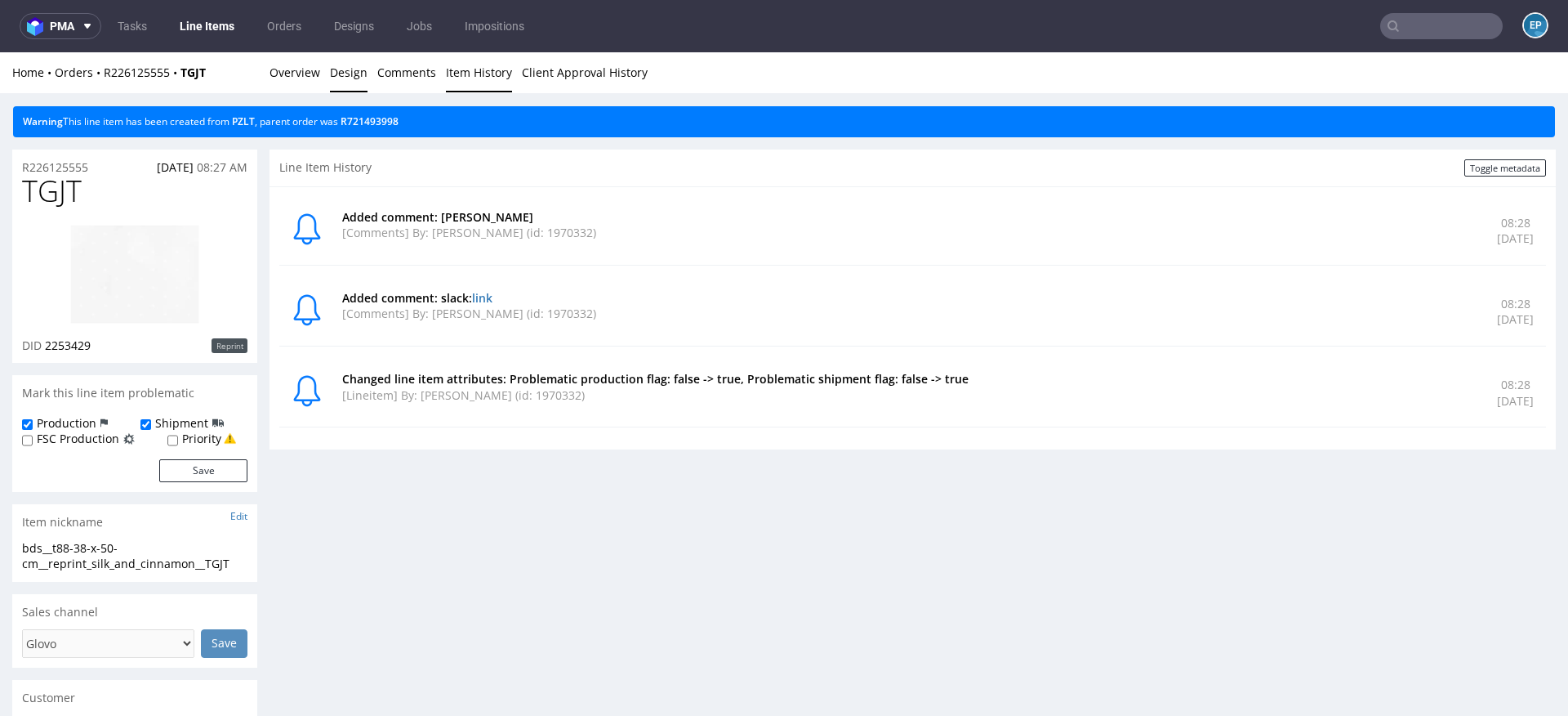
click at [356, 72] on link "Design" at bounding box center [348, 72] width 37 height 40
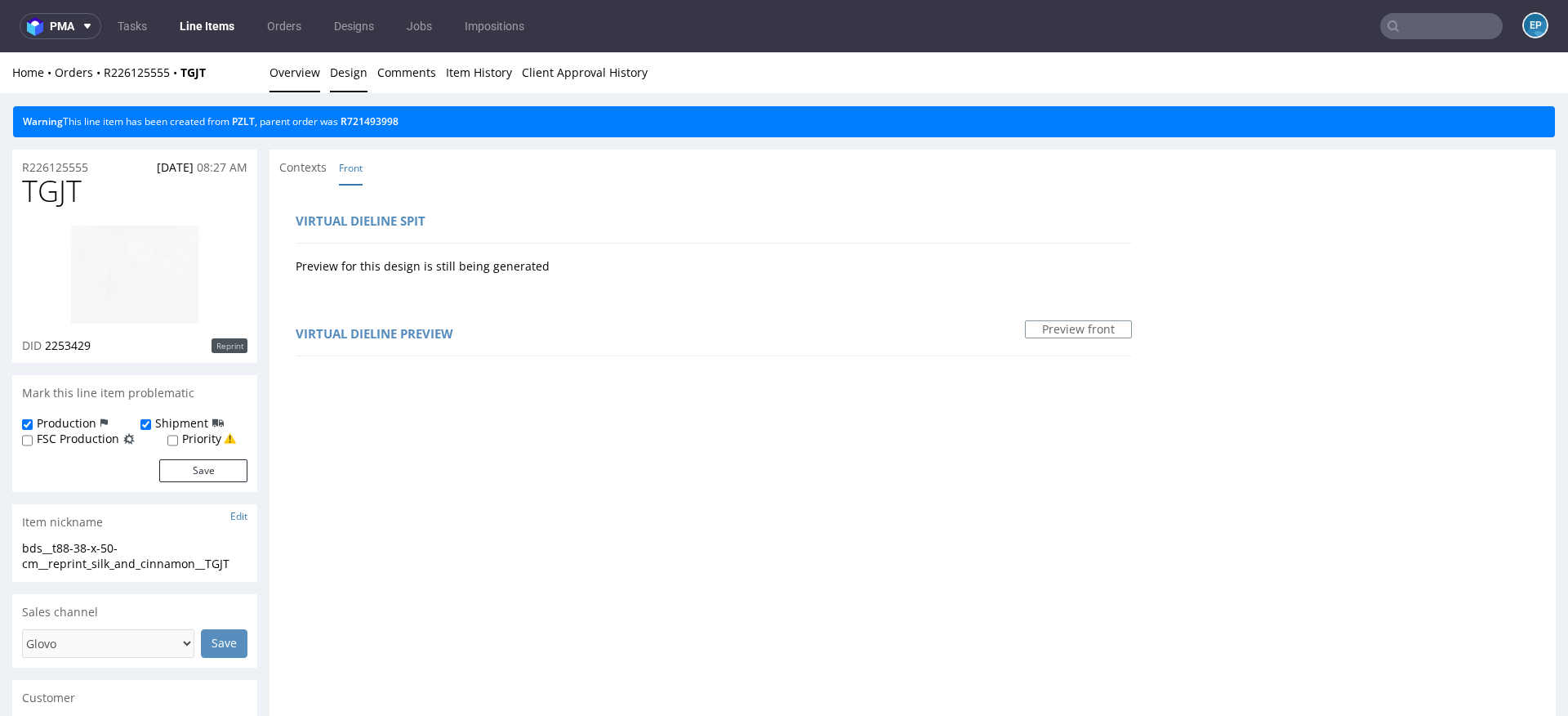
click at [291, 76] on link "Overview" at bounding box center [295, 72] width 51 height 40
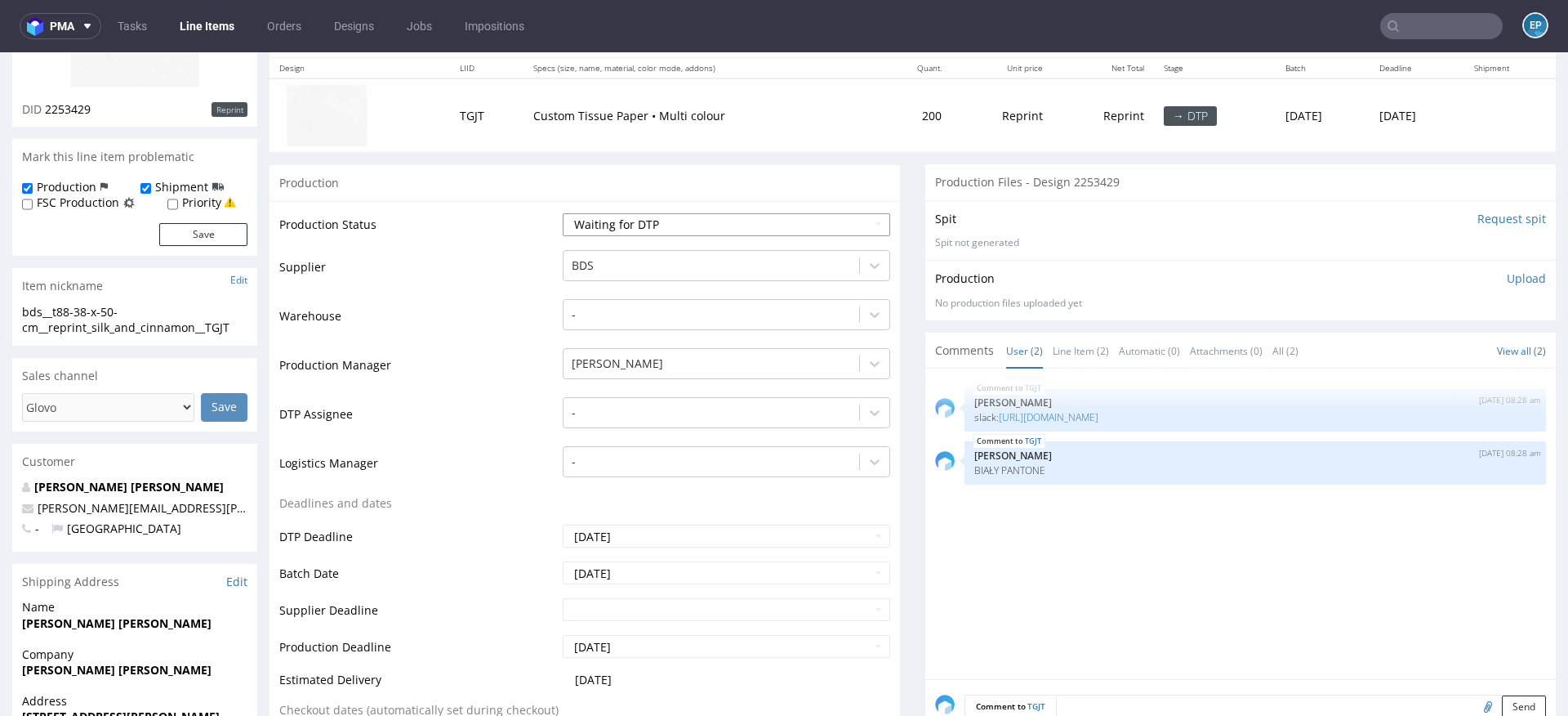
scroll to position [431, 0]
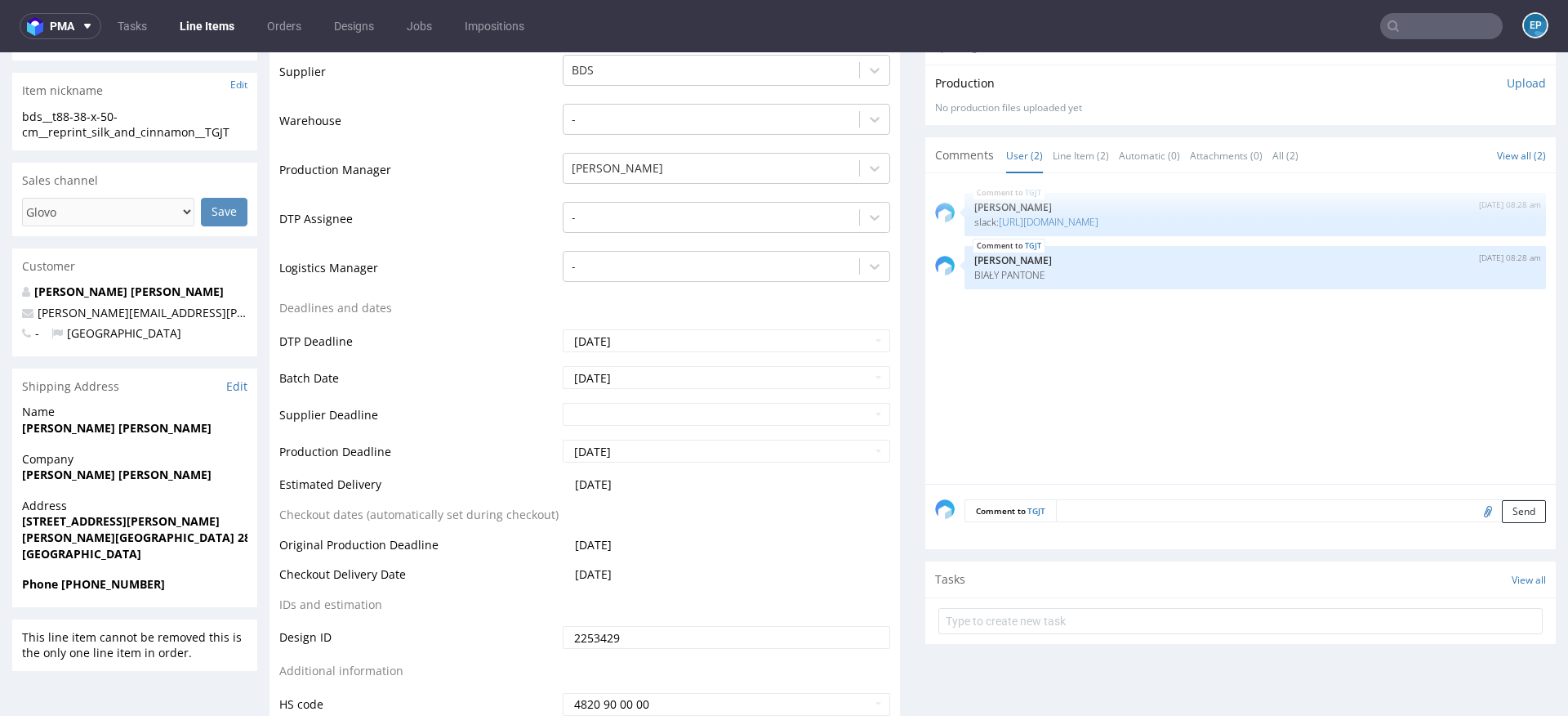
click at [1133, 508] on textarea at bounding box center [1301, 511] width 490 height 23
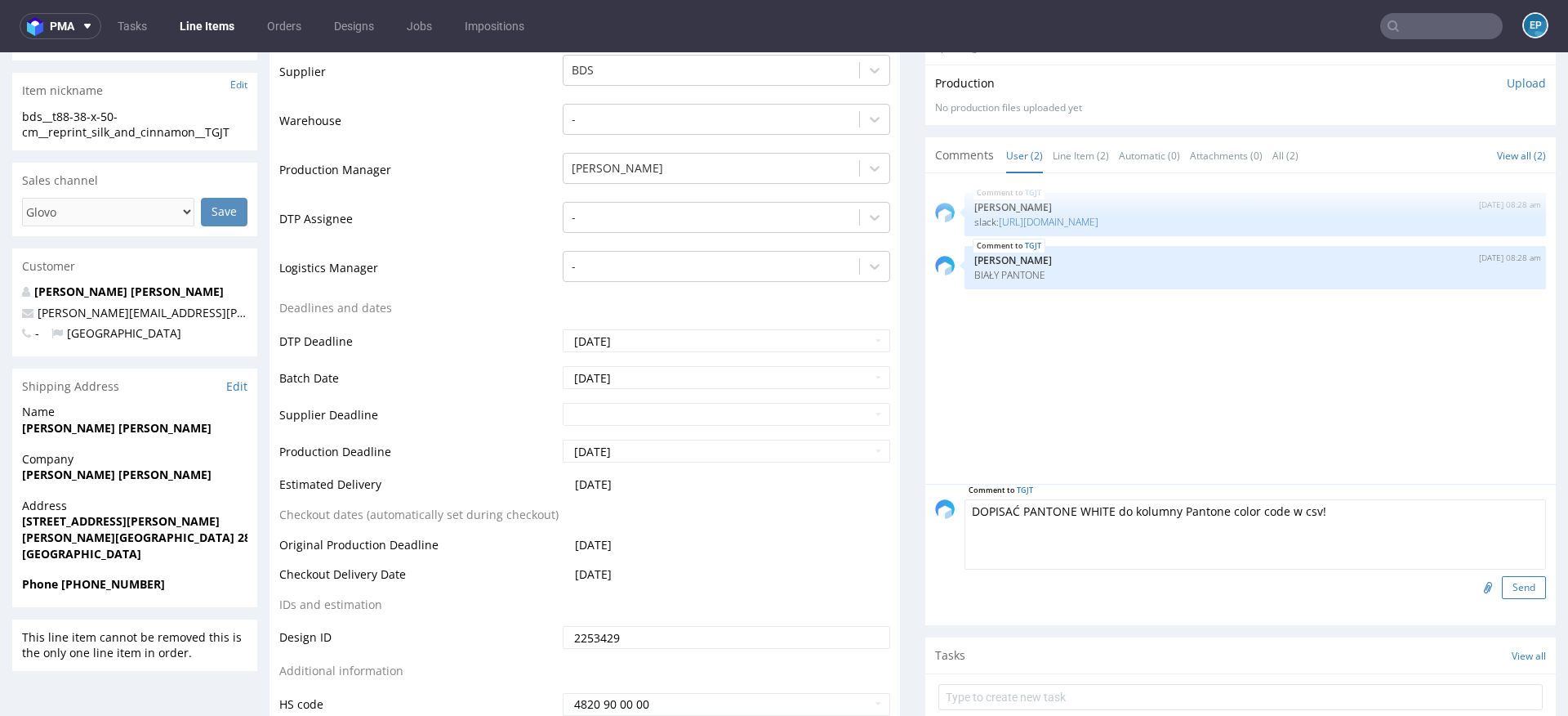
type textarea "DOPISAĆ PANTONE WHITE do kolumny Pantone color code w csv!"
click at [1504, 587] on button "Send" at bounding box center [1523, 588] width 44 height 23
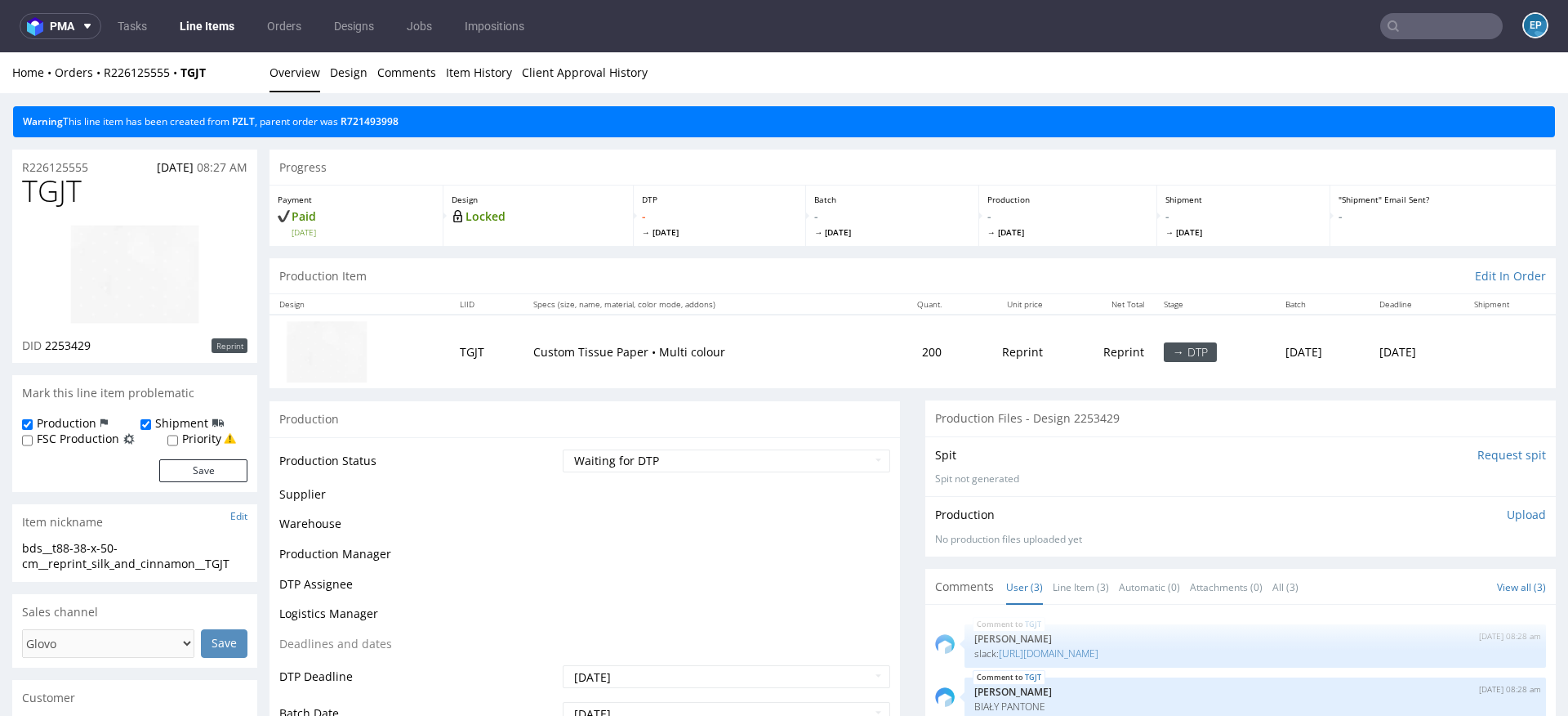
scroll to position [0, 0]
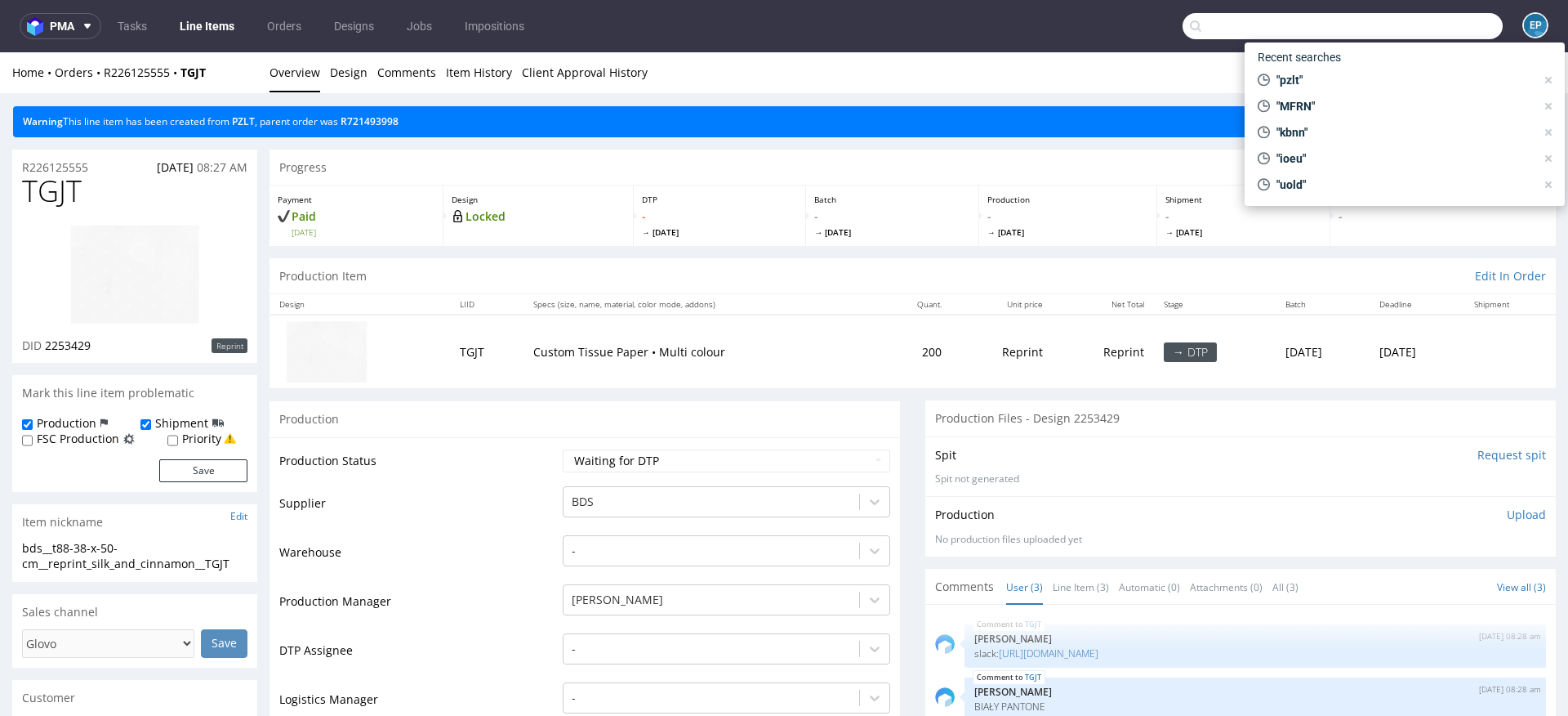
click at [1439, 25] on input "text" at bounding box center [1343, 26] width 320 height 26
paste input "BZEJ"
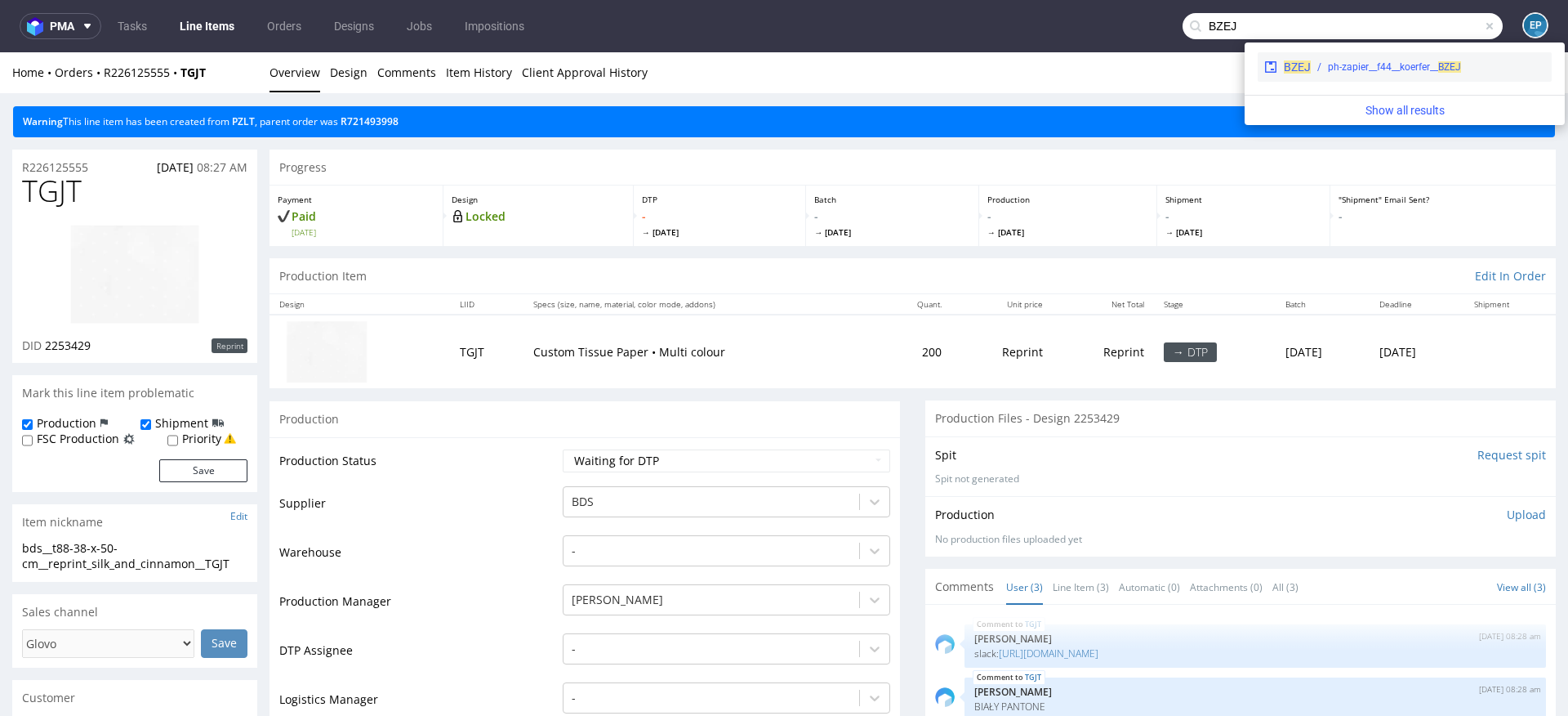
type input "BZEJ"
click at [1365, 72] on div "ph-zapier__f44__koerfer__ BZEJ" at bounding box center [1395, 67] width 133 height 15
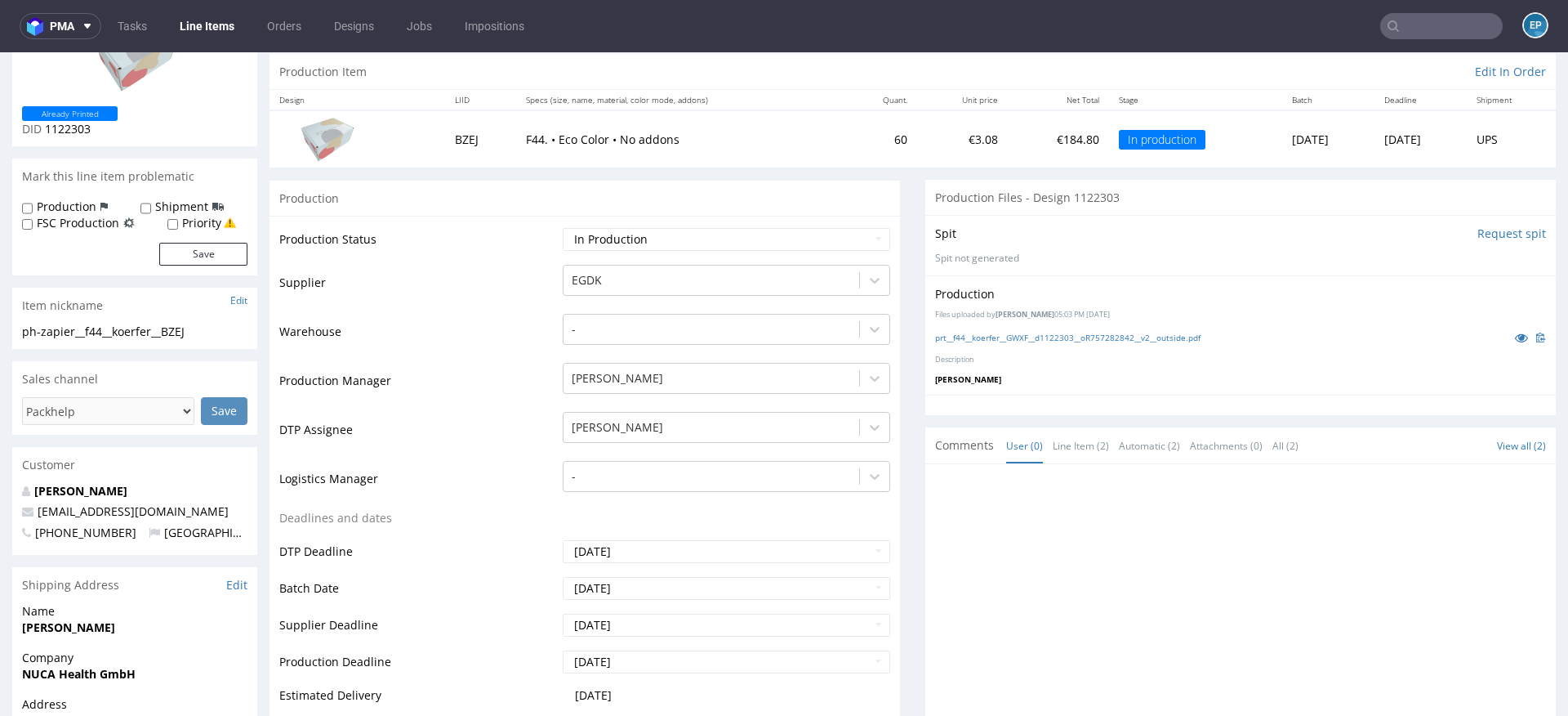
scroll to position [213, 0]
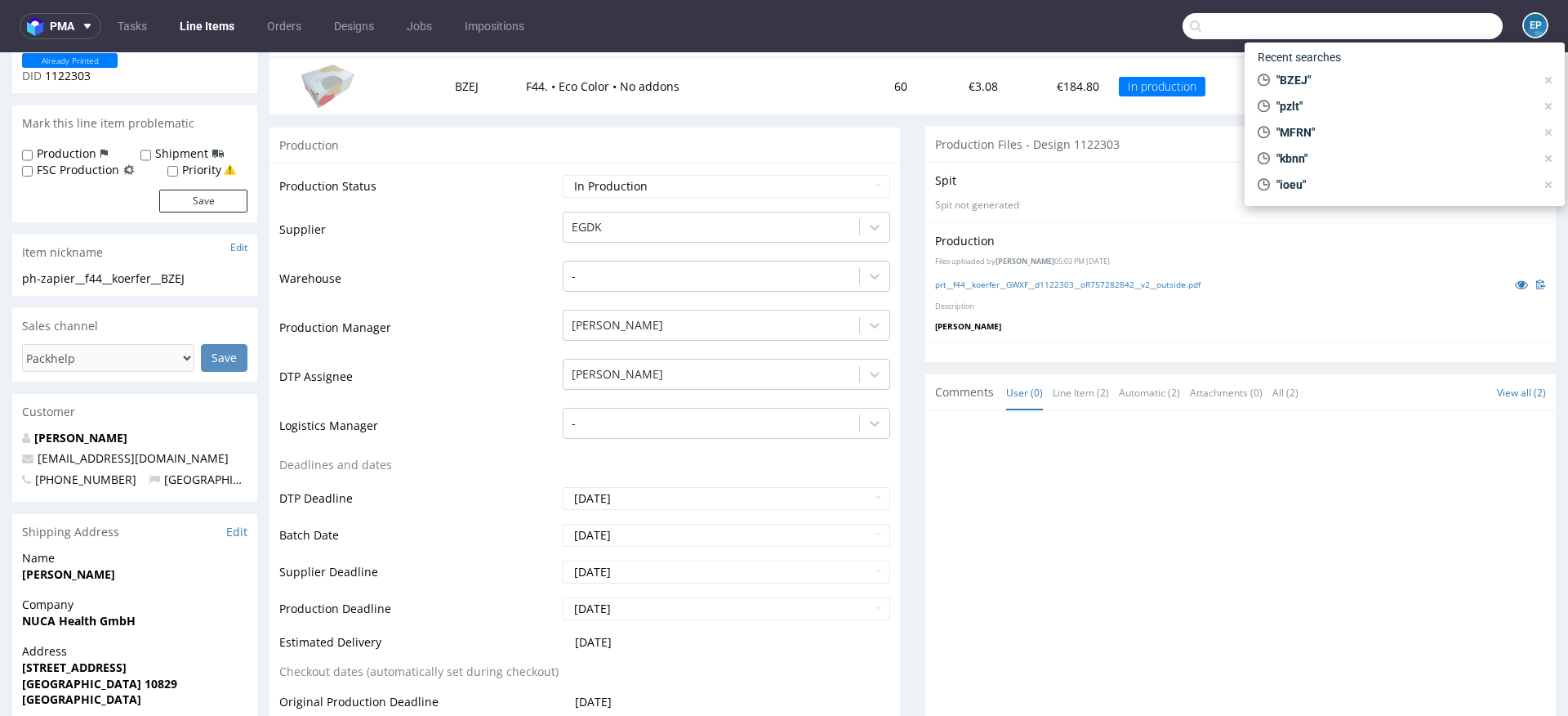
click at [1407, 25] on input "text" at bounding box center [1343, 26] width 320 height 26
paste input "HJFM"
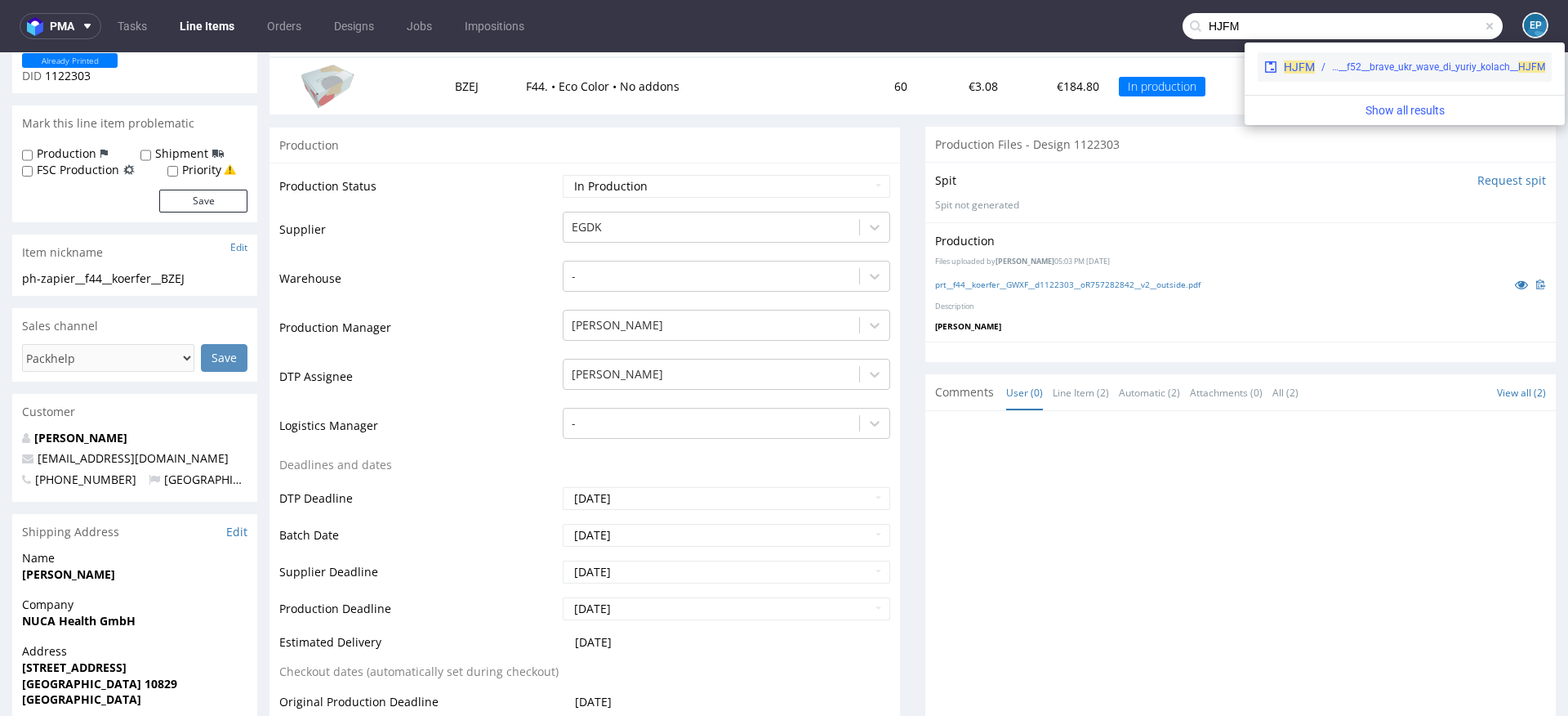
type input "HJFM"
click at [1339, 77] on div "HJFM EGDK__f52__brave_ukr_wave_di_yuriy_kolach__ HJFM" at bounding box center [1404, 66] width 294 height 29
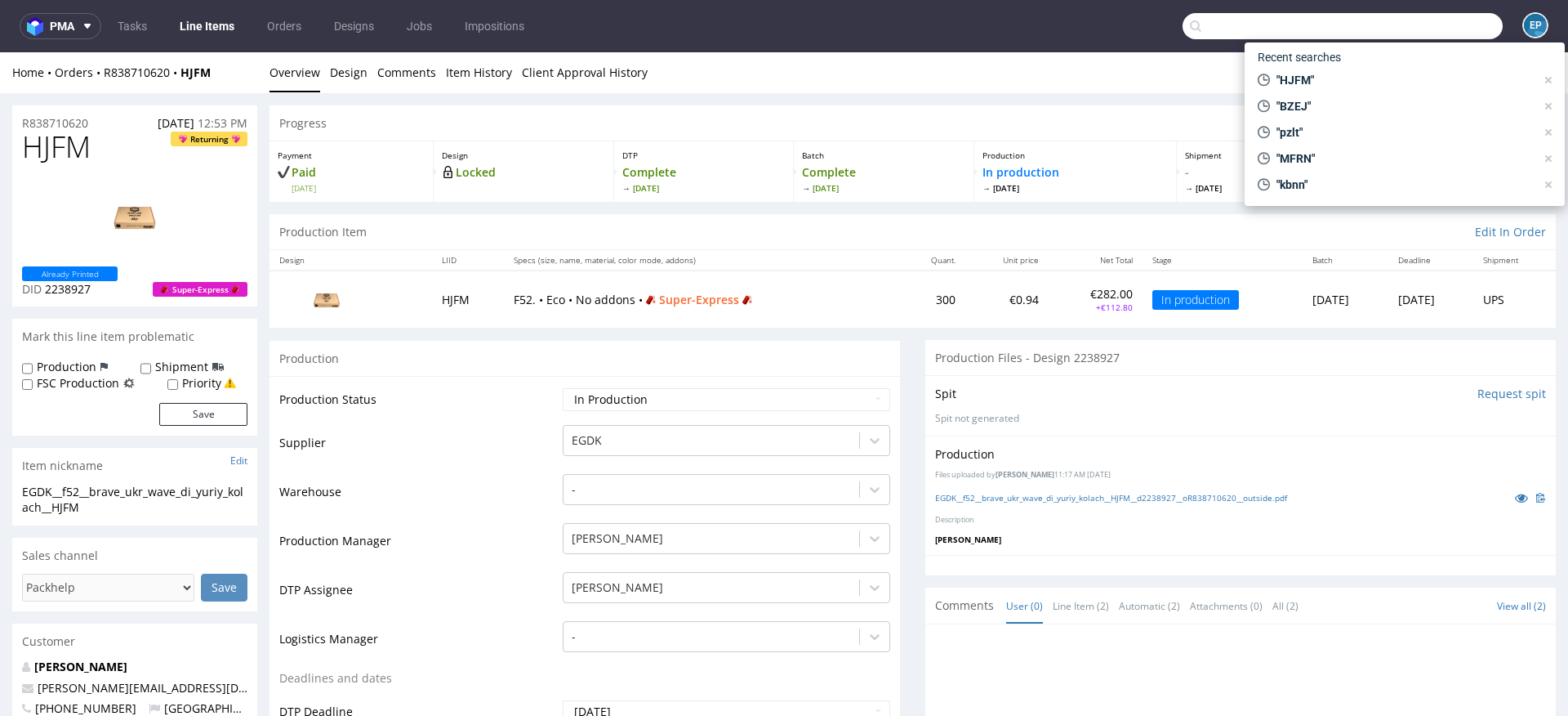
click at [1404, 38] on input "text" at bounding box center [1343, 26] width 320 height 26
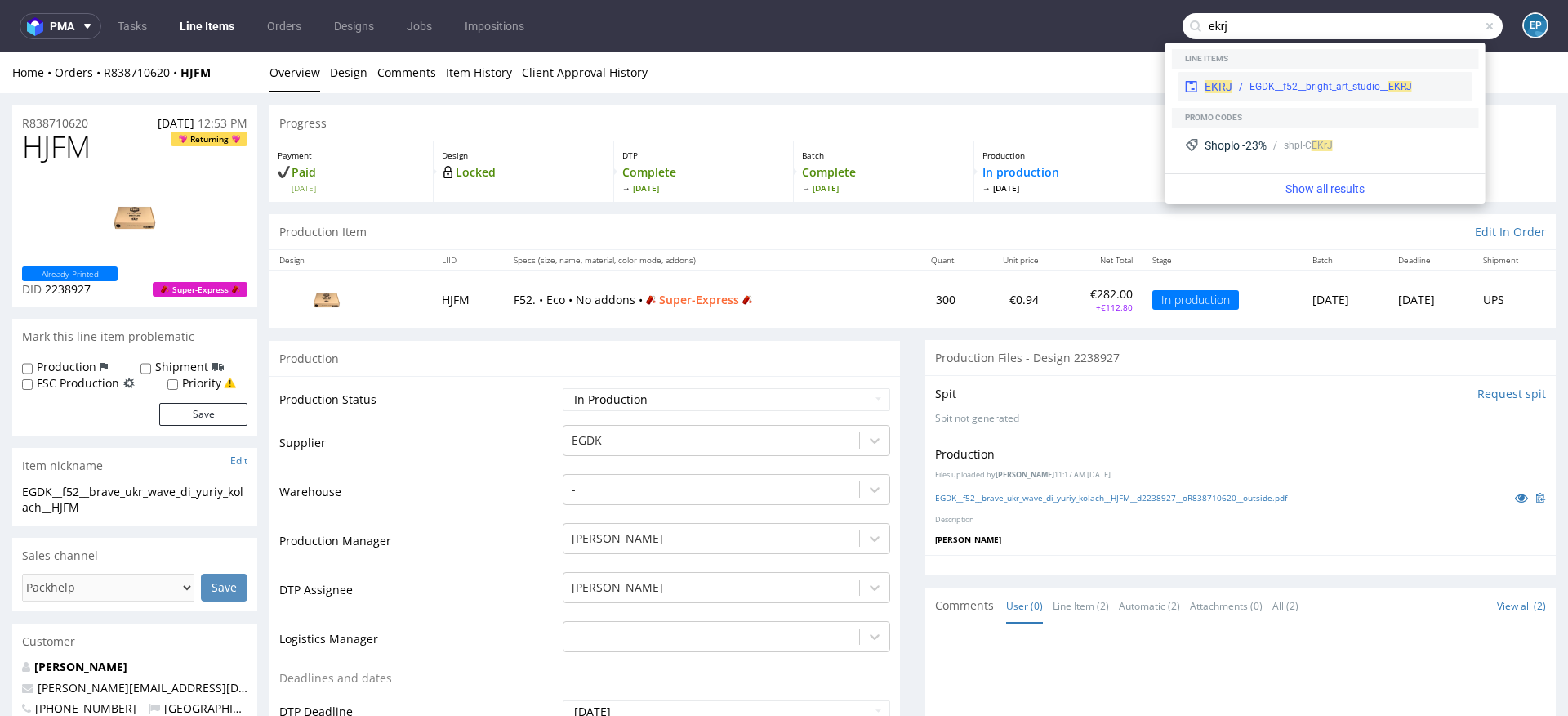
type input "ekrj"
click at [1249, 72] on div "EKRJ EGDK__f52__bright_art_studio__ EKRJ" at bounding box center [1326, 86] width 294 height 29
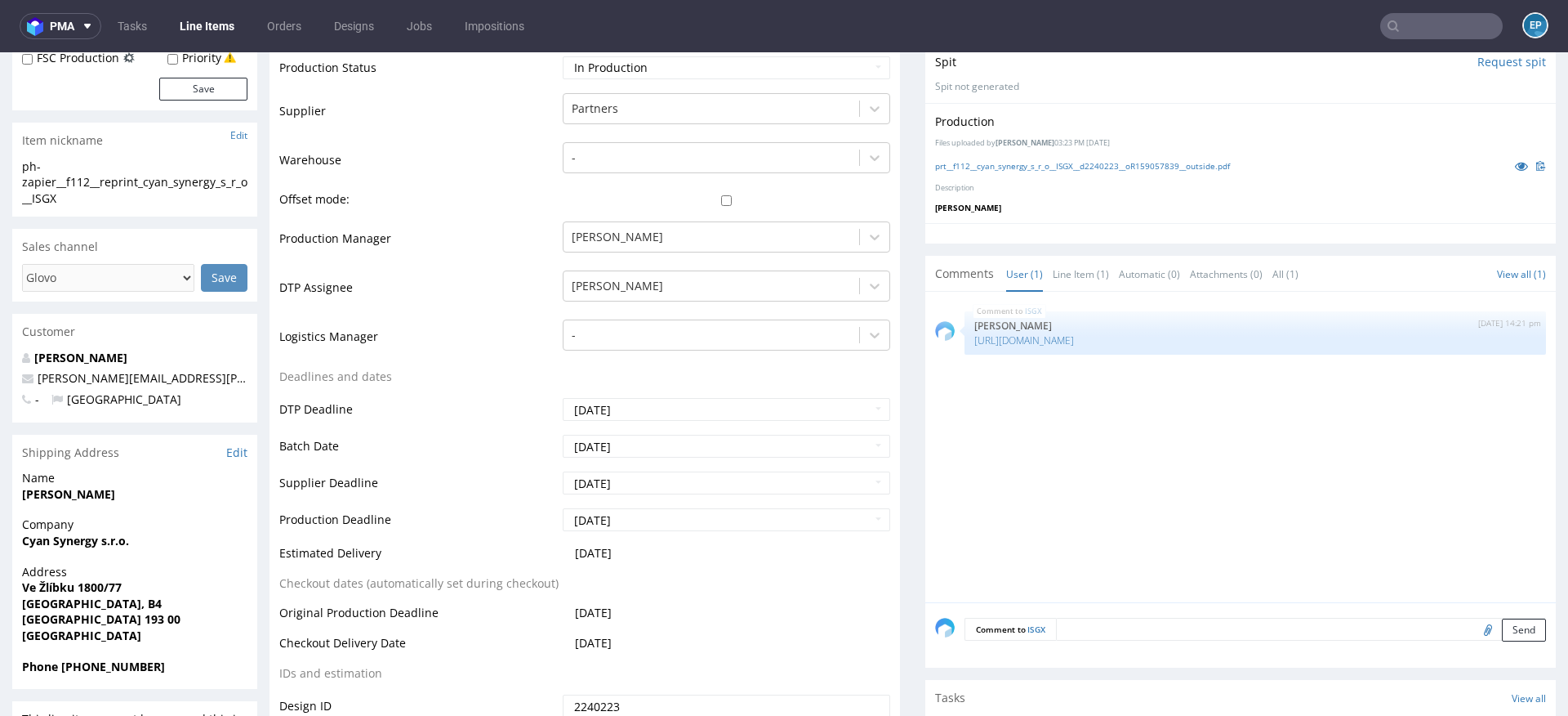
scroll to position [414, 0]
